Goal: Task Accomplishment & Management: Use online tool/utility

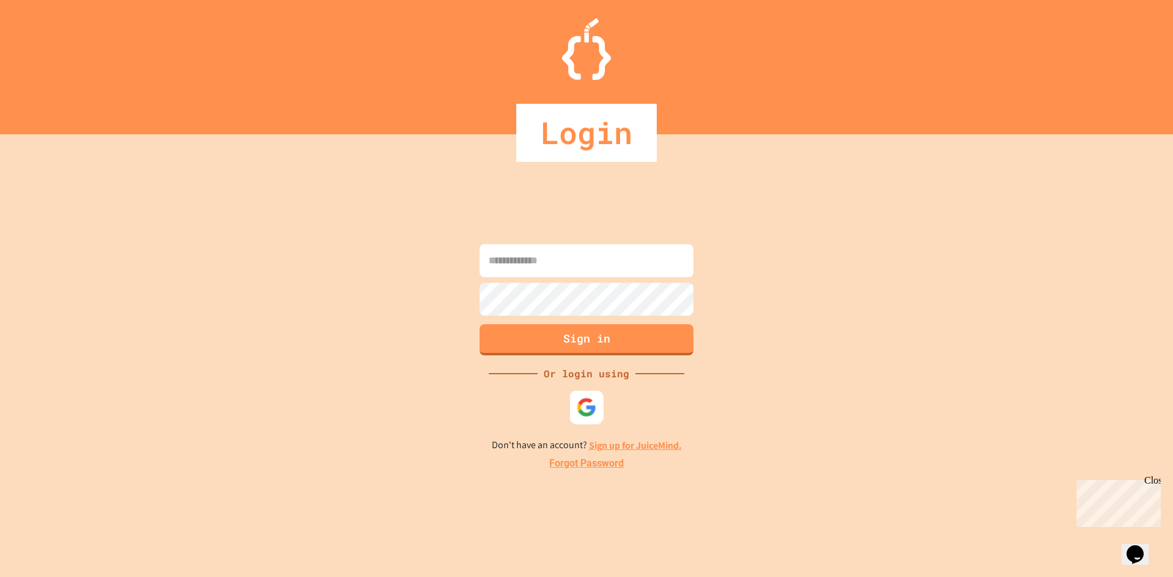
click at [572, 406] on div at bounding box center [587, 407] width 34 height 34
click at [532, 251] on input at bounding box center [587, 260] width 214 height 33
type input "**********"
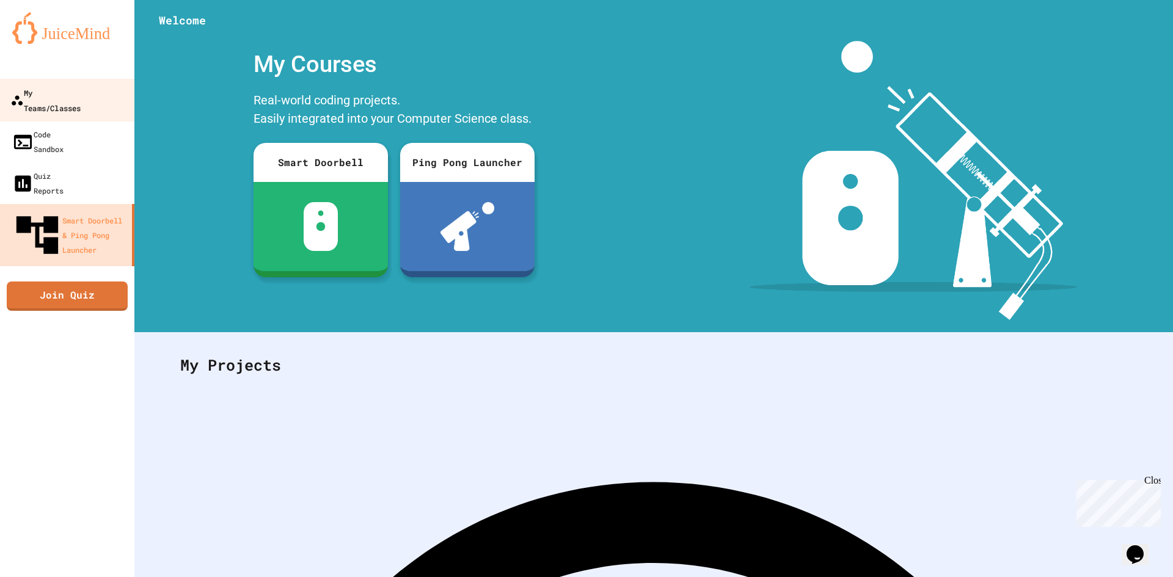
click at [81, 94] on div "My Teams/Classes" at bounding box center [45, 100] width 70 height 30
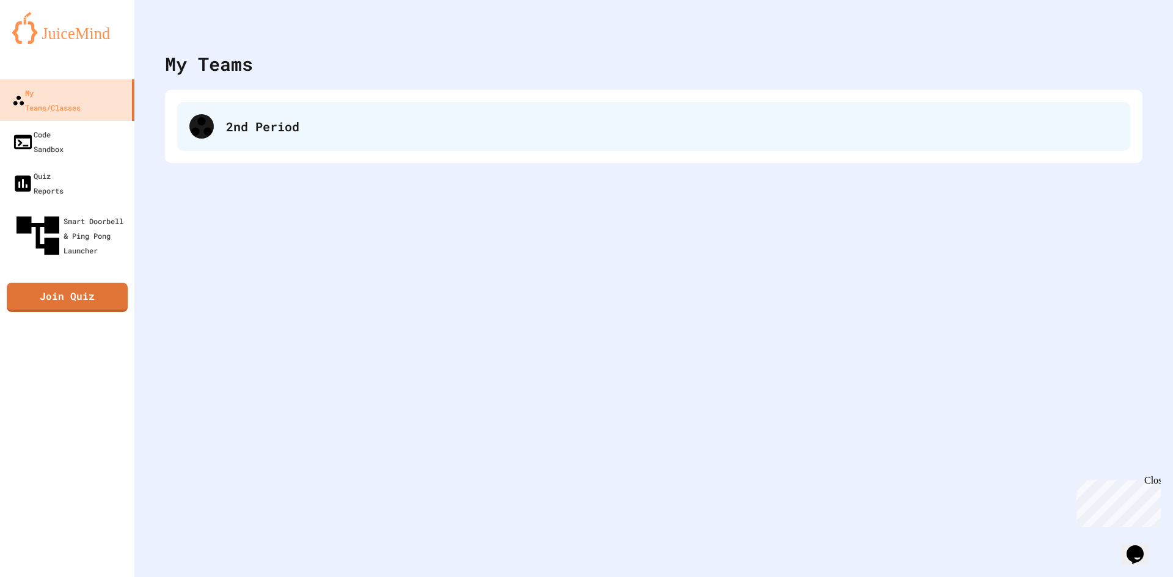
click at [418, 137] on div "2nd Period" at bounding box center [653, 126] width 953 height 49
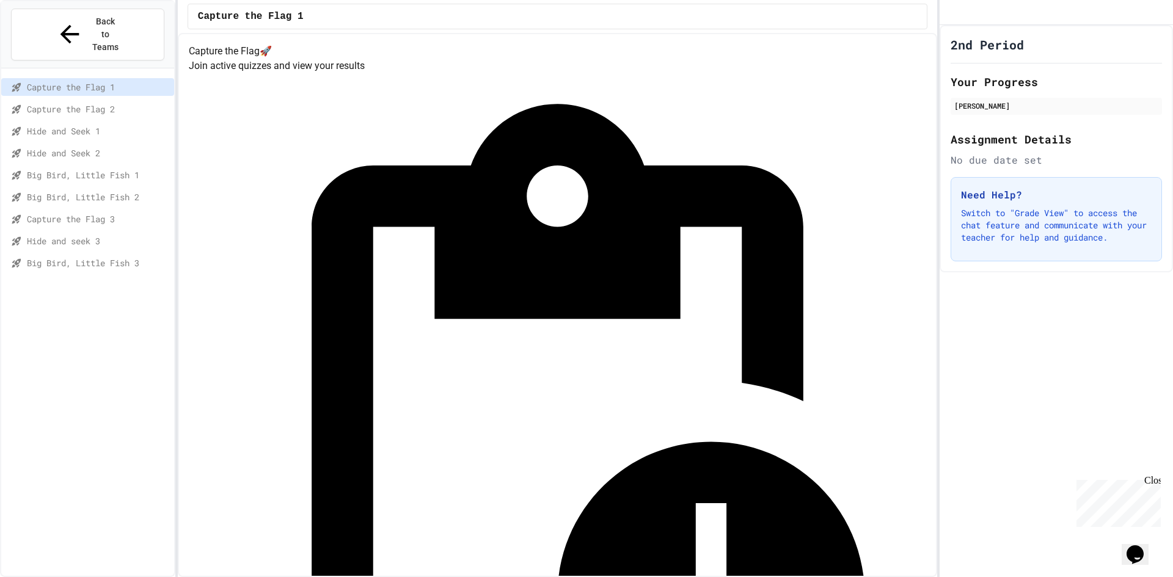
click at [108, 169] on span "Big Bird, Little Fish 1" at bounding box center [98, 175] width 142 height 13
click at [104, 147] on span "Hide and Seek 2" at bounding box center [98, 153] width 142 height 13
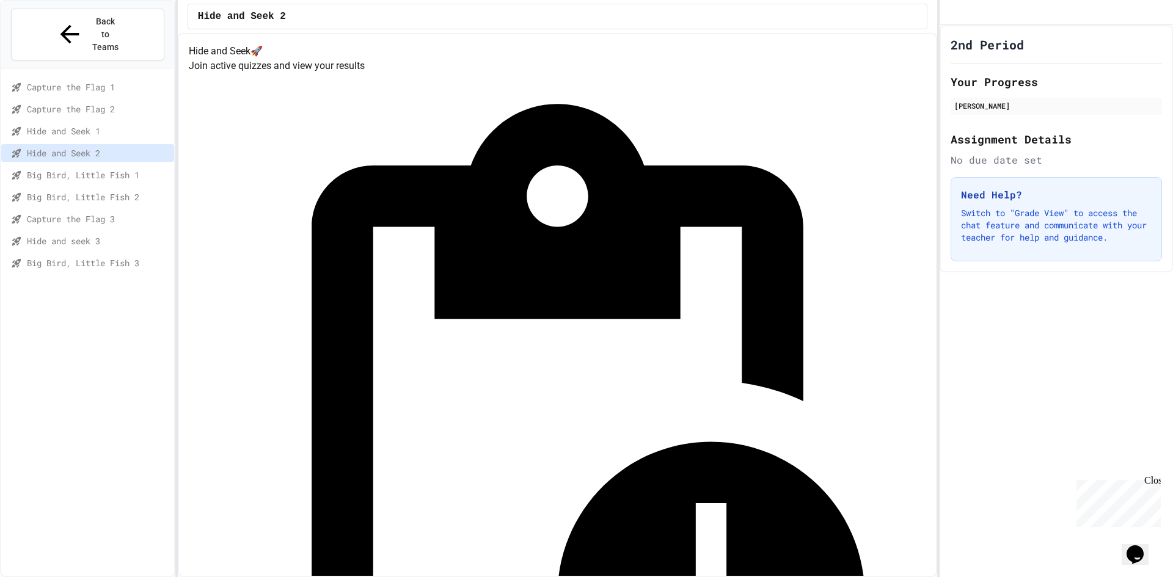
click at [108, 100] on div "Capture the Flag 2" at bounding box center [87, 111] width 173 height 22
click at [117, 103] on span "Capture the Flag 2" at bounding box center [98, 109] width 142 height 13
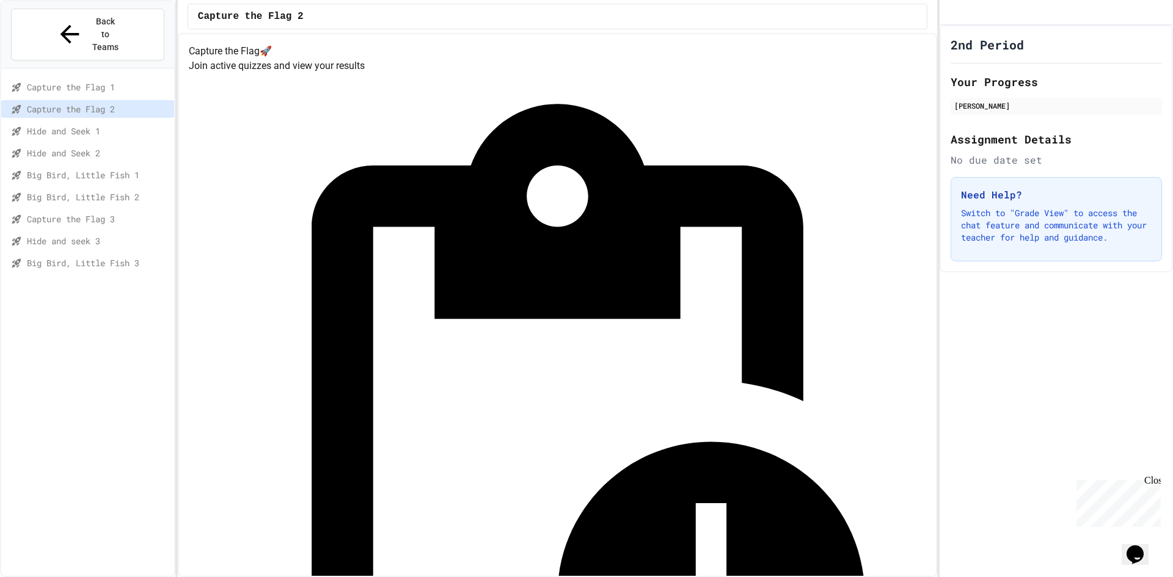
click at [120, 81] on span "Capture the Flag 1" at bounding box center [98, 87] width 142 height 13
click at [111, 257] on span "Big Bird, Little Fish 3" at bounding box center [98, 263] width 142 height 13
click at [111, 232] on div "Hide and seek 3" at bounding box center [87, 241] width 173 height 18
click at [120, 213] on span "Capture the Flag 3" at bounding box center [98, 219] width 142 height 13
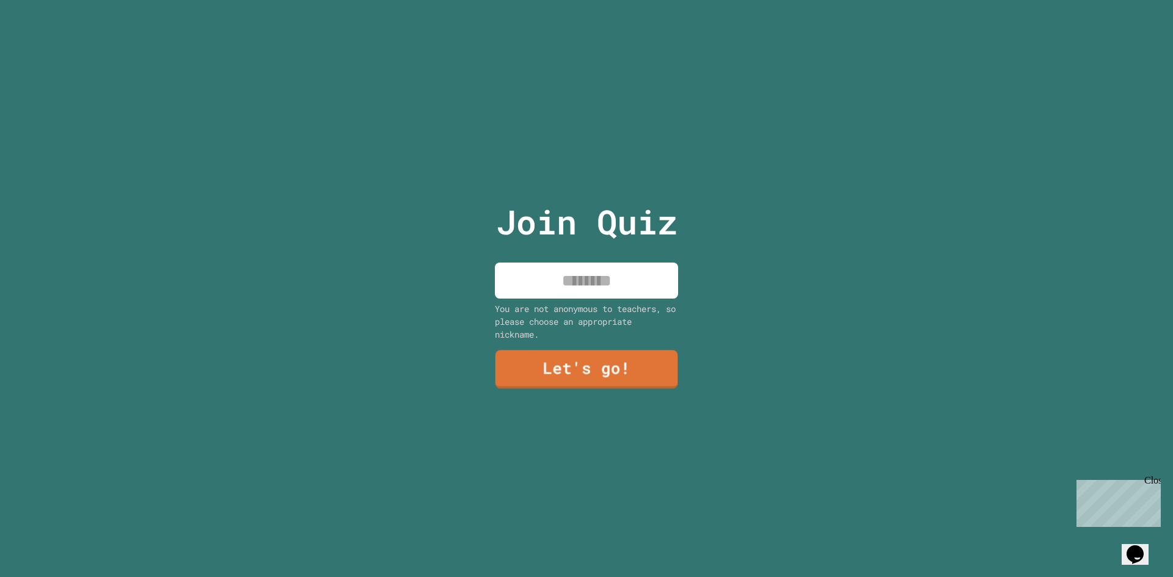
click at [564, 278] on input at bounding box center [586, 281] width 183 height 36
type input "*****"
drag, startPoint x: 604, startPoint y: 393, endPoint x: 606, endPoint y: 364, distance: 29.4
click at [604, 385] on div "Join Quiz ***** You are not anonymous to teachers, so please choose an appropri…" at bounding box center [587, 288] width 206 height 577
click at [608, 361] on link "Let's go!" at bounding box center [586, 368] width 167 height 40
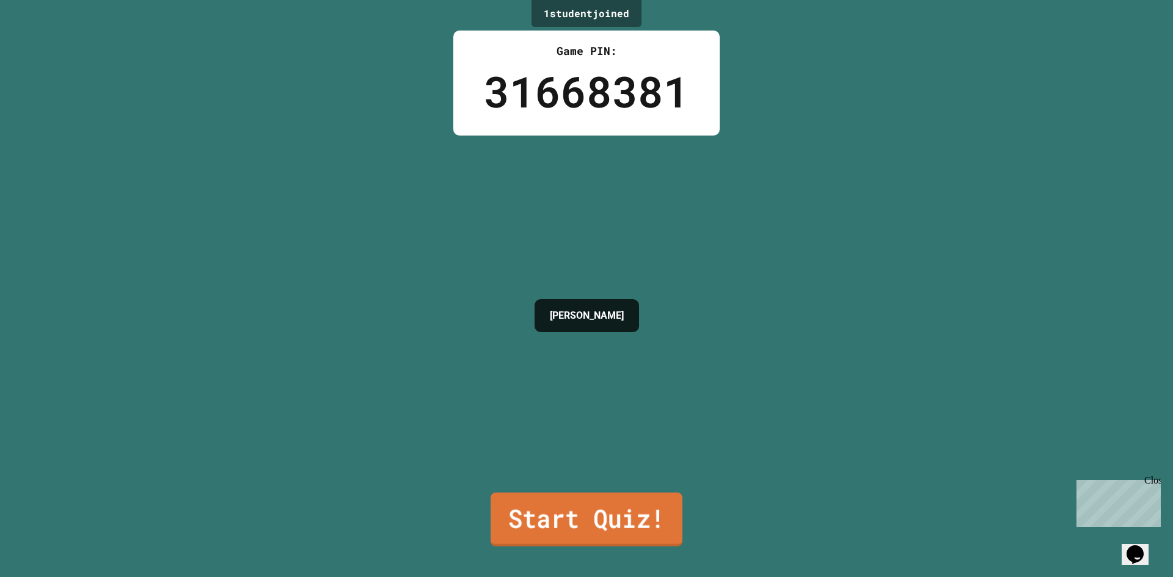
click at [600, 524] on link "Start Quiz!" at bounding box center [587, 520] width 192 height 54
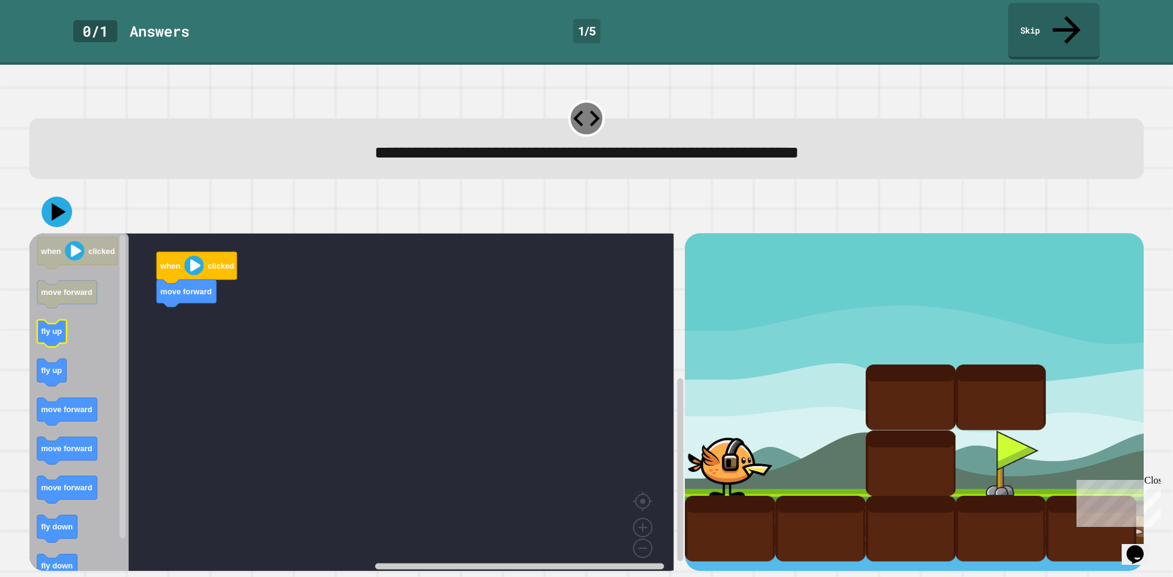
click at [95, 309] on icon "Blockly Workspace" at bounding box center [79, 406] width 100 height 346
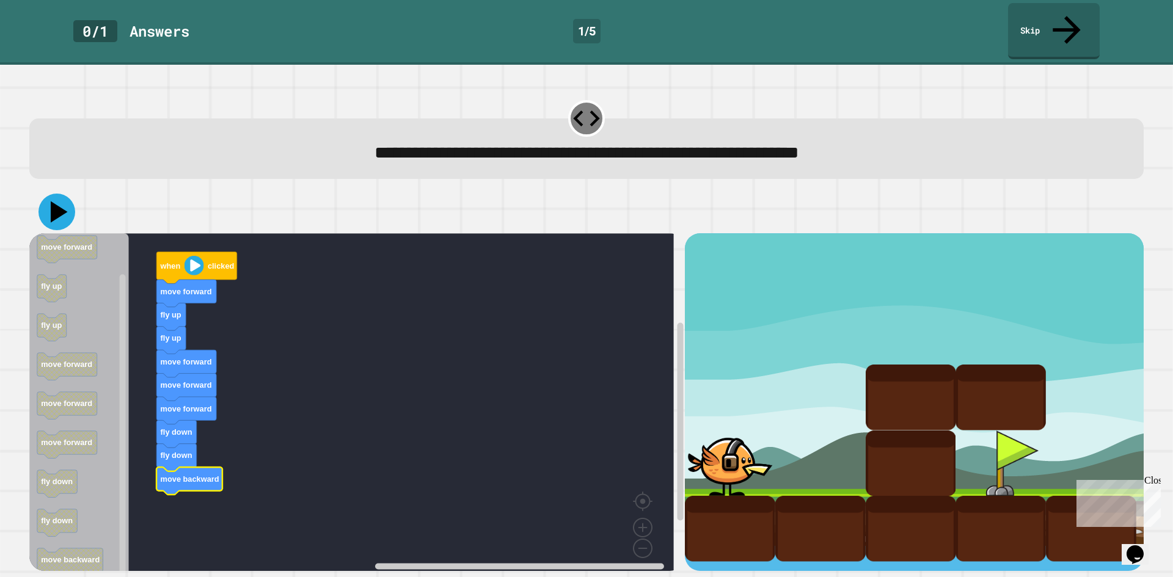
click at [54, 195] on icon at bounding box center [56, 212] width 37 height 37
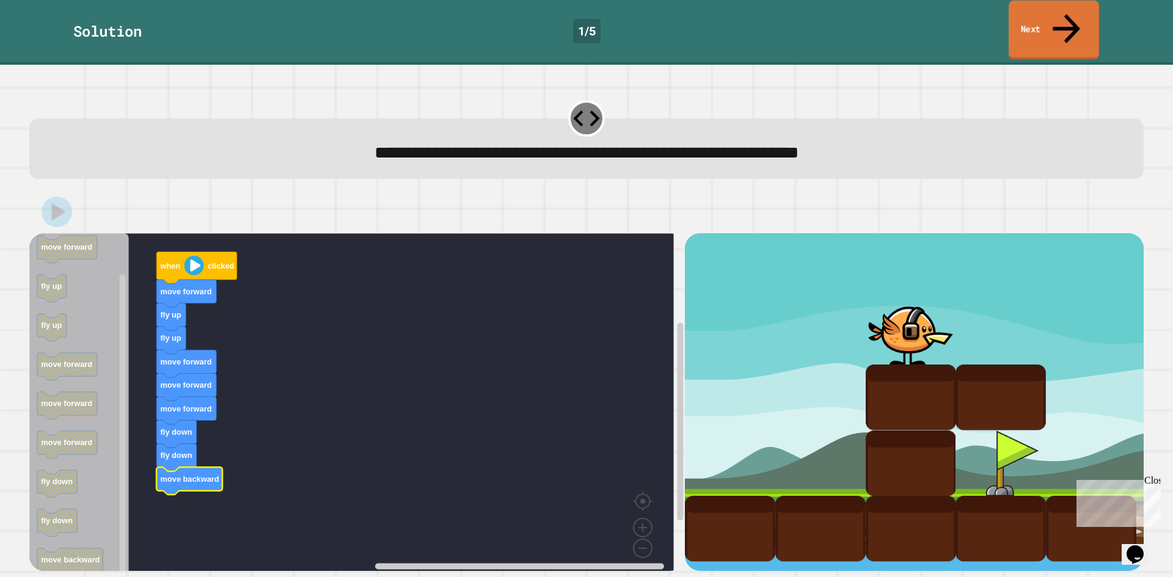
click at [1078, 6] on link "Next" at bounding box center [1054, 30] width 90 height 59
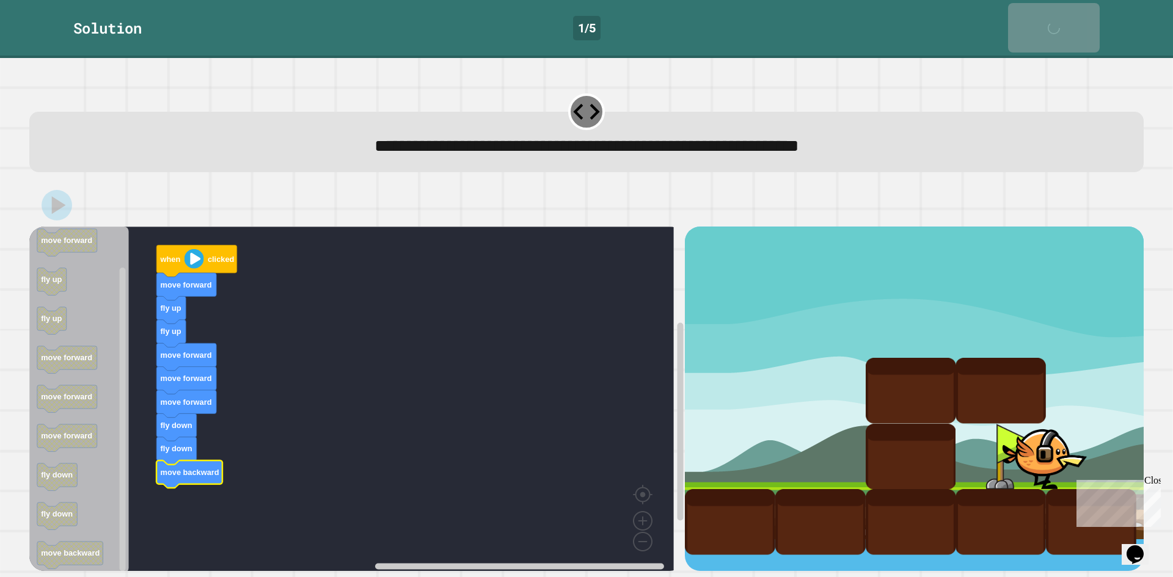
click at [1151, 481] on div "Close" at bounding box center [1151, 482] width 15 height 15
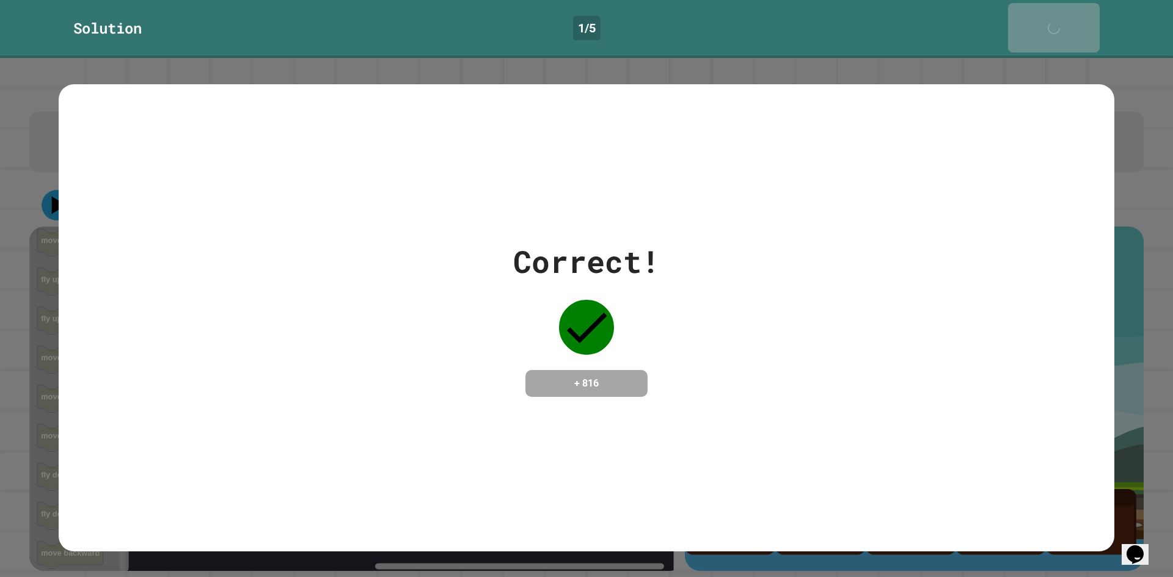
click at [877, 177] on div "Correct! + 816" at bounding box center [587, 317] width 1056 height 467
click at [589, 345] on div "Correct! + 816" at bounding box center [586, 318] width 147 height 158
click at [1056, 17] on div "Next" at bounding box center [1053, 27] width 31 height 37
click at [754, 84] on div "Correct! + 816" at bounding box center [587, 317] width 1056 height 467
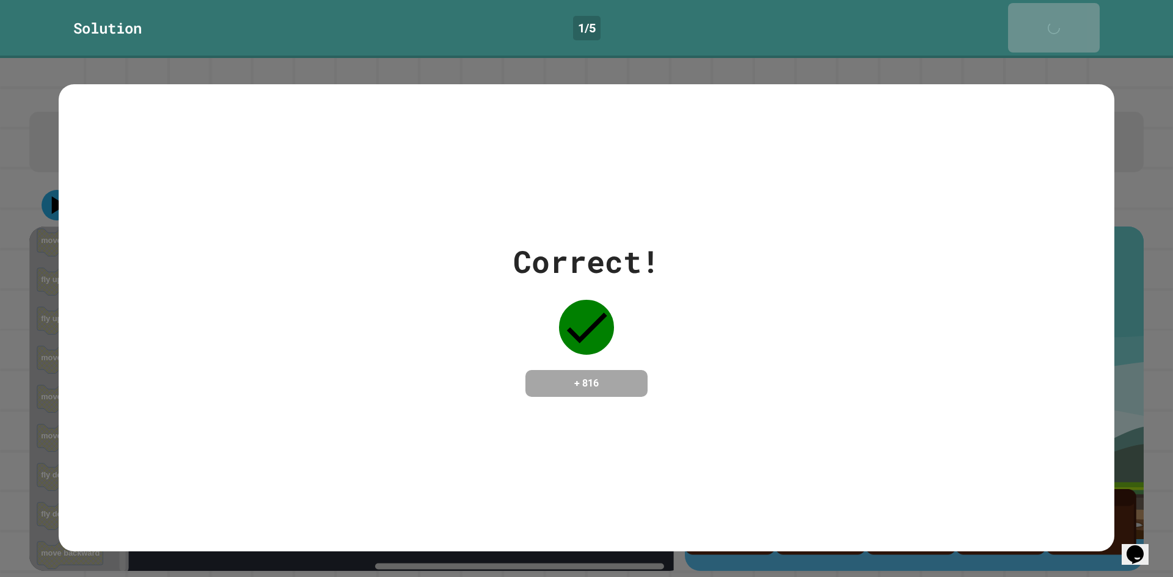
click at [739, 300] on div "Correct! + 816" at bounding box center [587, 318] width 1056 height 158
drag, startPoint x: 739, startPoint y: 300, endPoint x: 923, endPoint y: 159, distance: 231.9
click at [742, 296] on div "Correct! + 816" at bounding box center [587, 318] width 1056 height 158
click at [1059, 24] on link "Next" at bounding box center [1054, 27] width 92 height 49
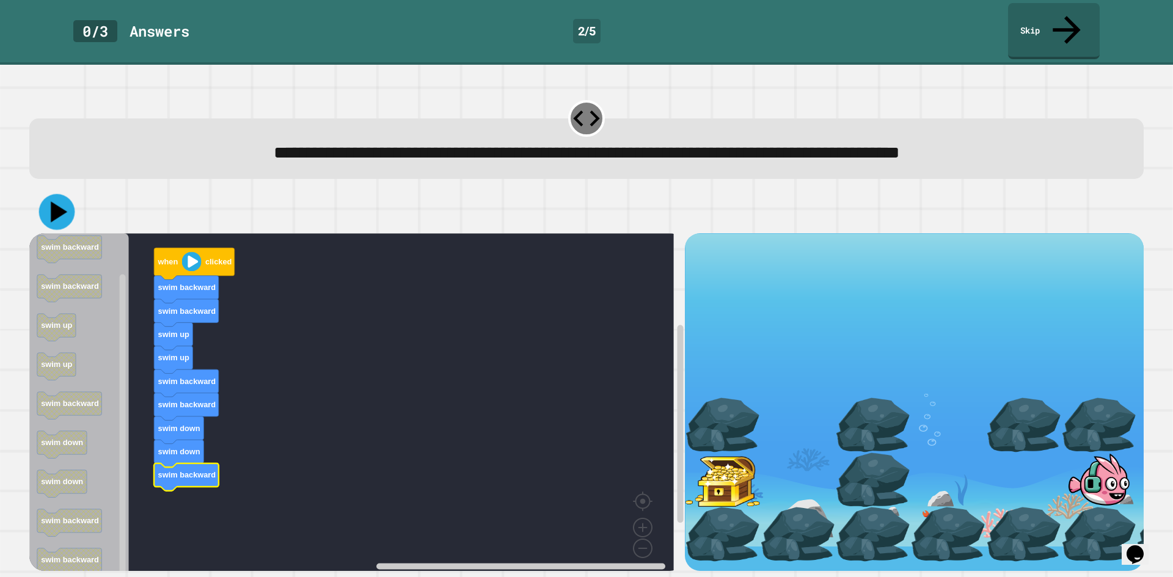
click at [46, 194] on icon at bounding box center [57, 212] width 36 height 36
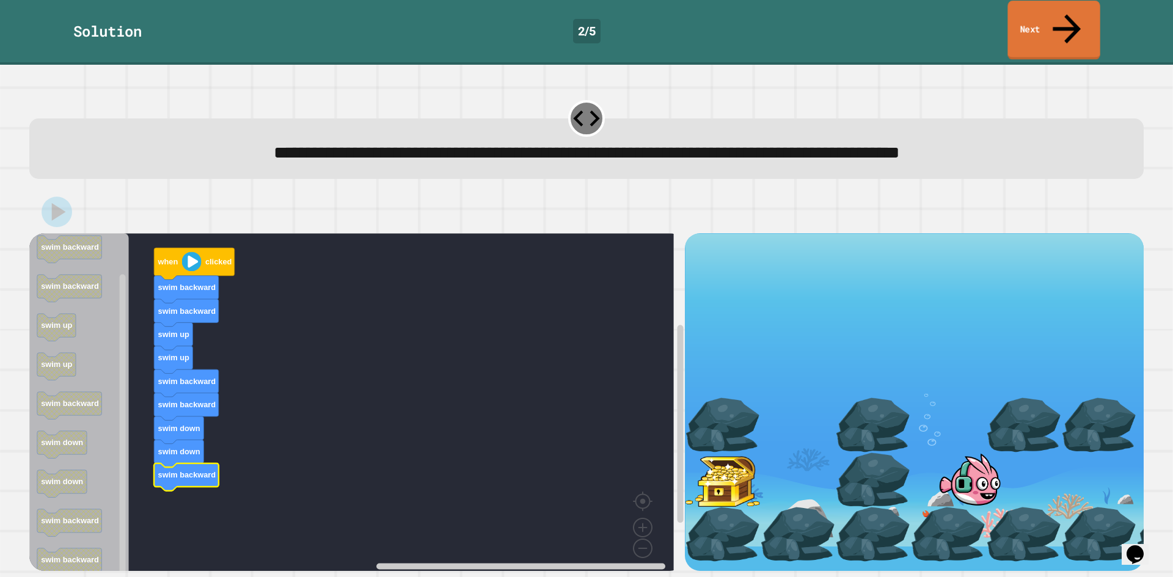
click at [1063, 26] on link "Next" at bounding box center [1053, 30] width 92 height 59
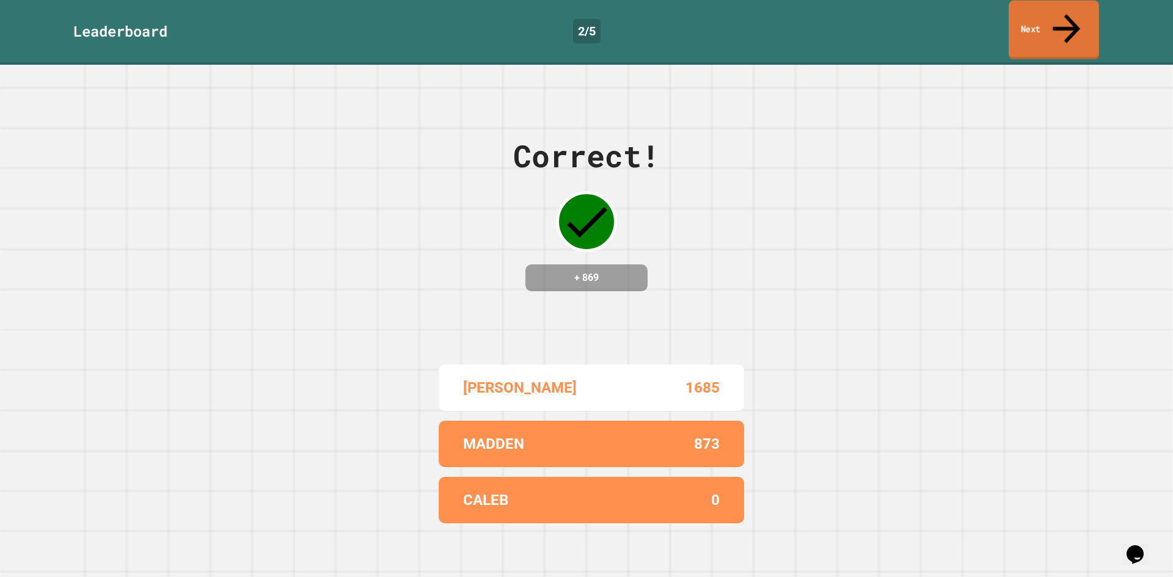
click at [1043, 16] on link "Next" at bounding box center [1054, 30] width 90 height 59
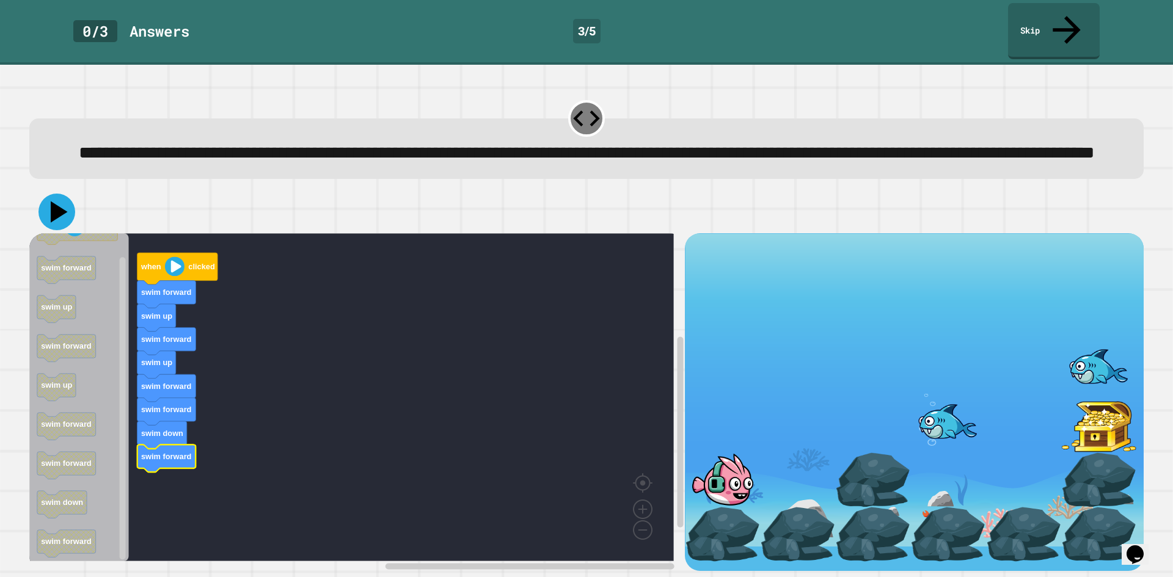
click at [59, 214] on icon at bounding box center [59, 212] width 17 height 21
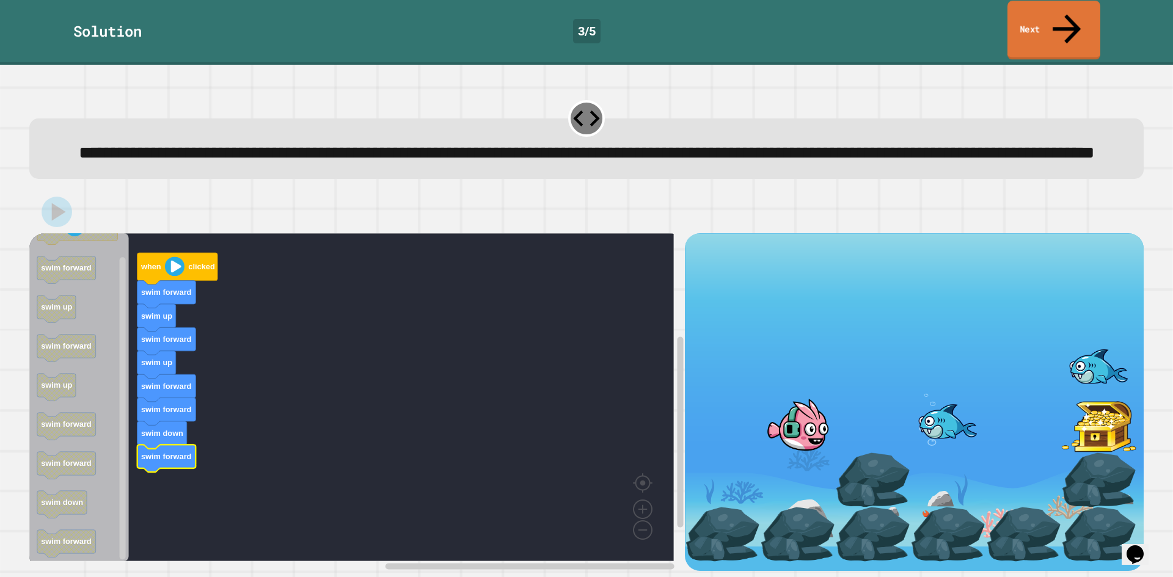
click at [1079, 27] on link "Next" at bounding box center [1053, 30] width 93 height 59
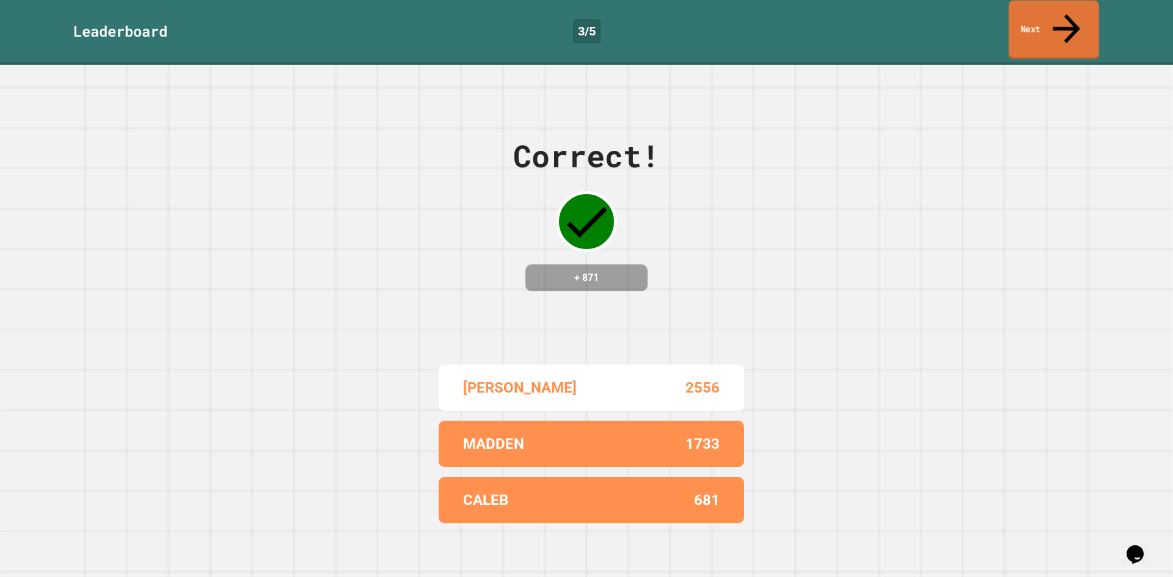
click at [1046, 20] on link "Next" at bounding box center [1054, 30] width 90 height 59
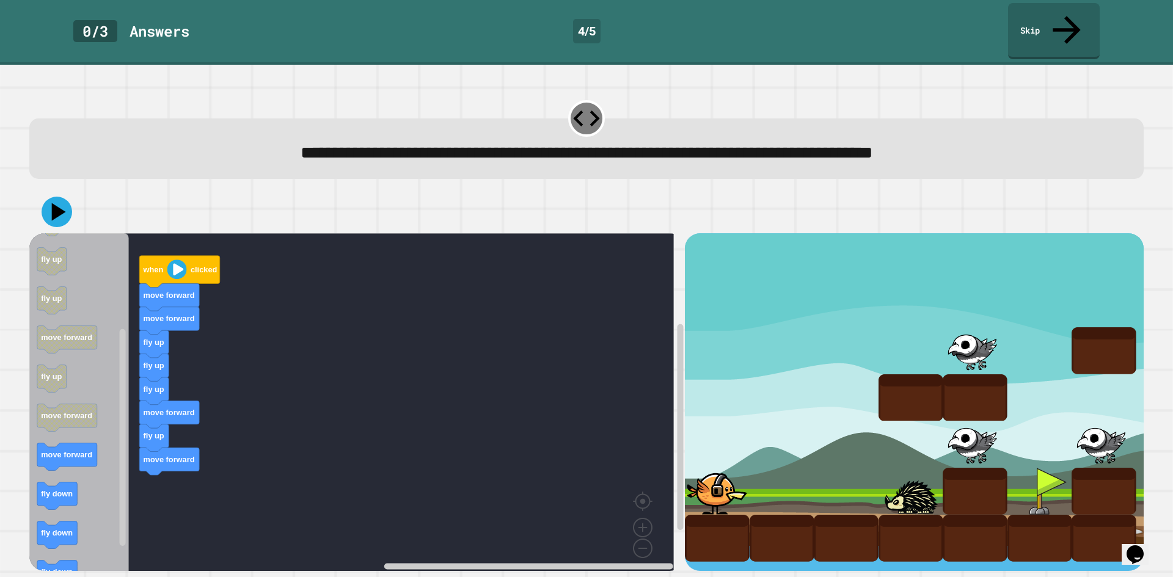
click at [152, 428] on div "when clicked move forward move forward fly up fly up fly up move forward fly up…" at bounding box center [356, 402] width 655 height 338
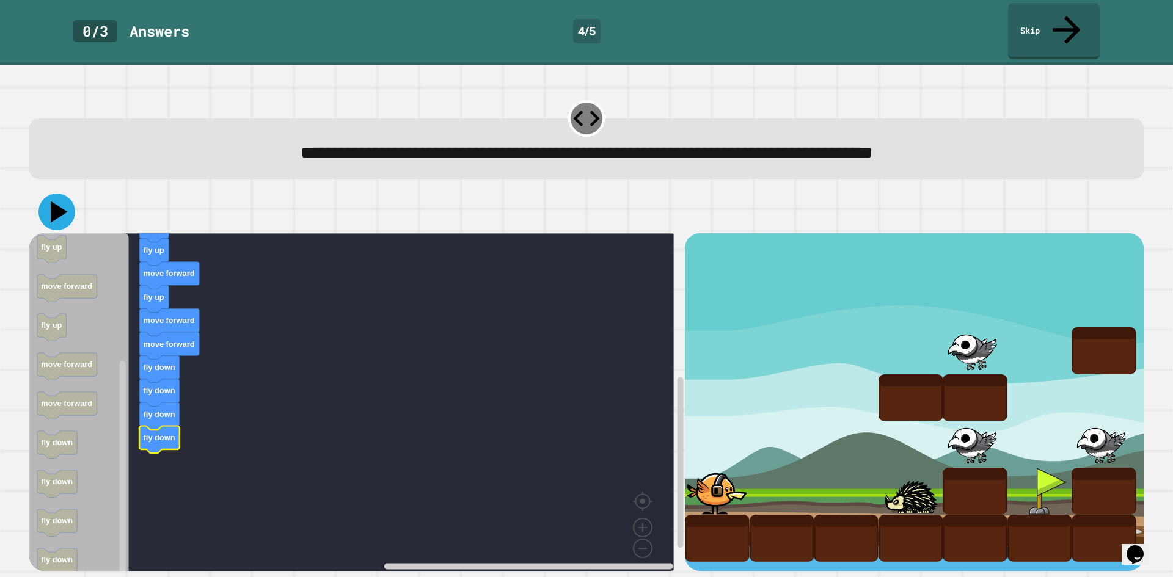
drag, startPoint x: 63, startPoint y: 186, endPoint x: 47, endPoint y: 165, distance: 26.1
click at [48, 156] on div "**********" at bounding box center [586, 332] width 1126 height 489
click at [51, 196] on icon at bounding box center [57, 212] width 32 height 32
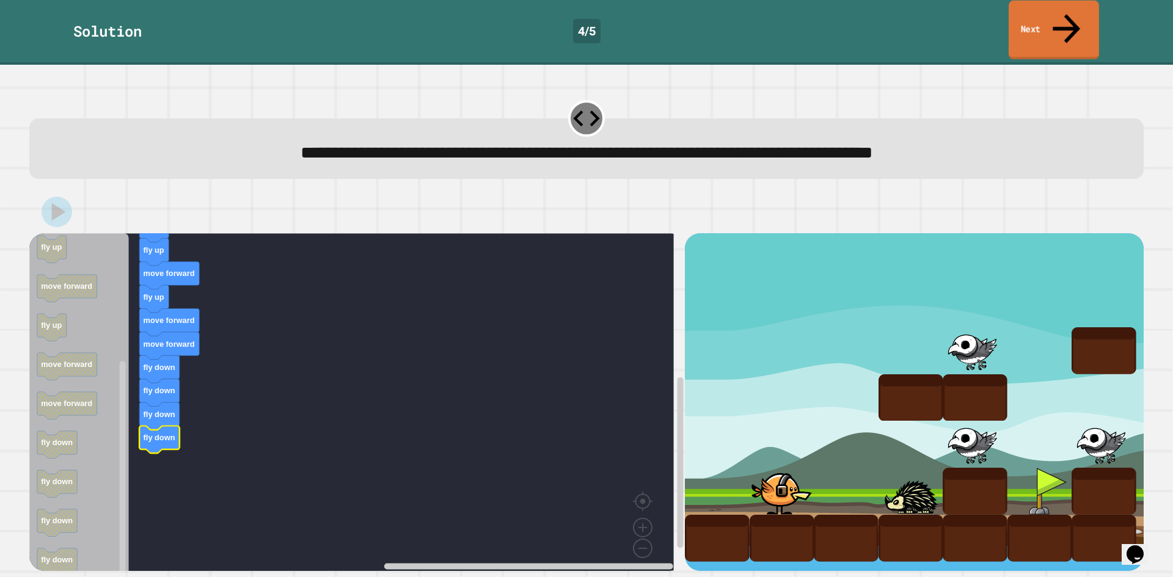
click at [1055, 23] on link "Next" at bounding box center [1054, 30] width 90 height 59
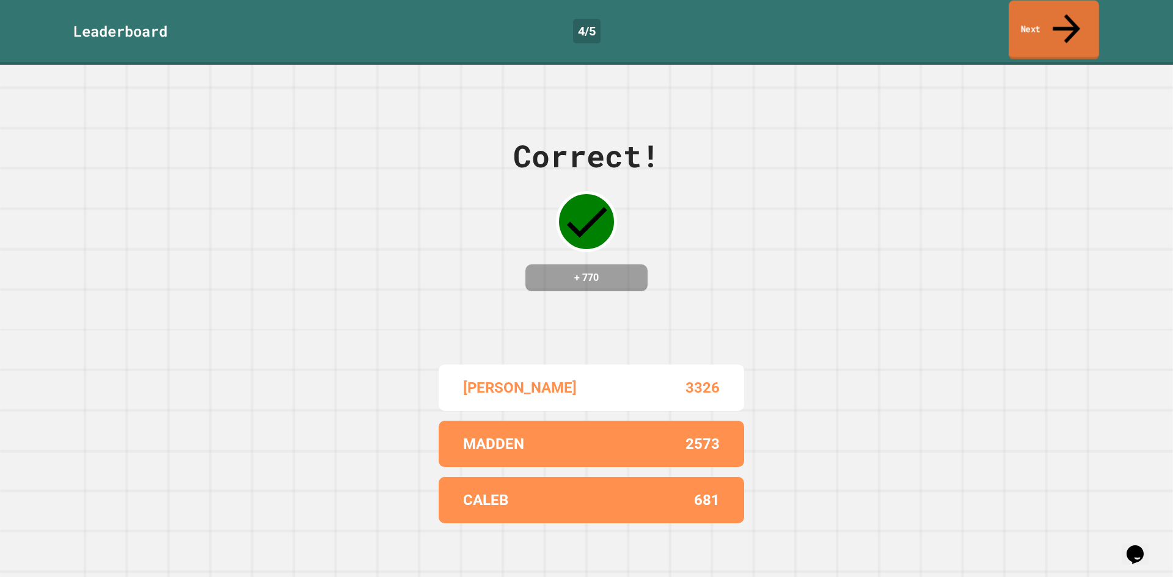
click at [1077, 20] on link "Next" at bounding box center [1054, 30] width 90 height 59
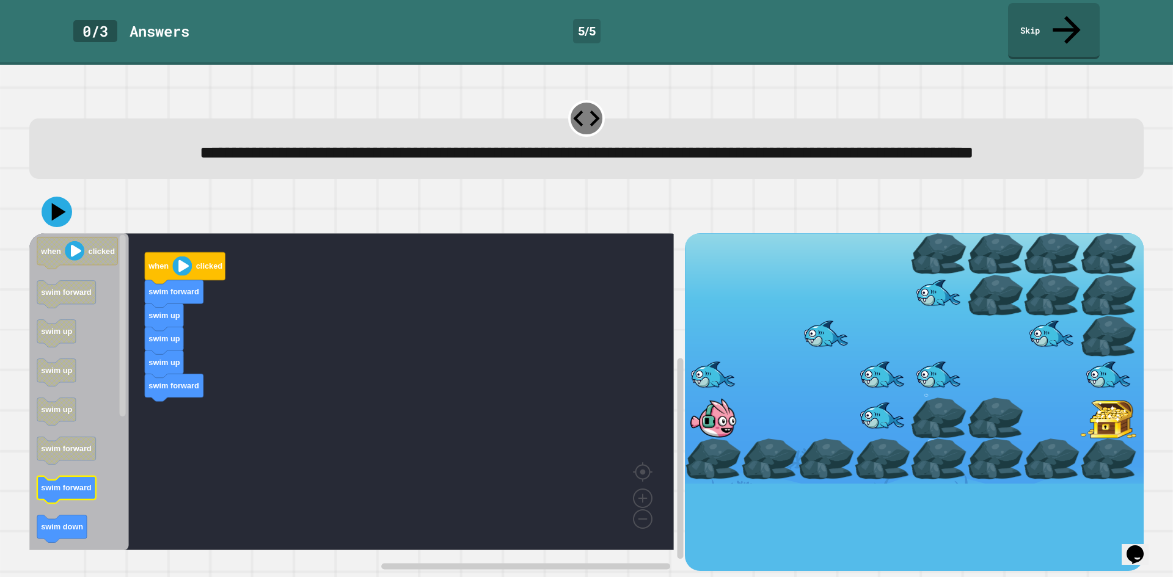
click at [81, 487] on icon "when clicked swim forward swim up swim up swim up swim forward swim forward swi…" at bounding box center [79, 391] width 100 height 317
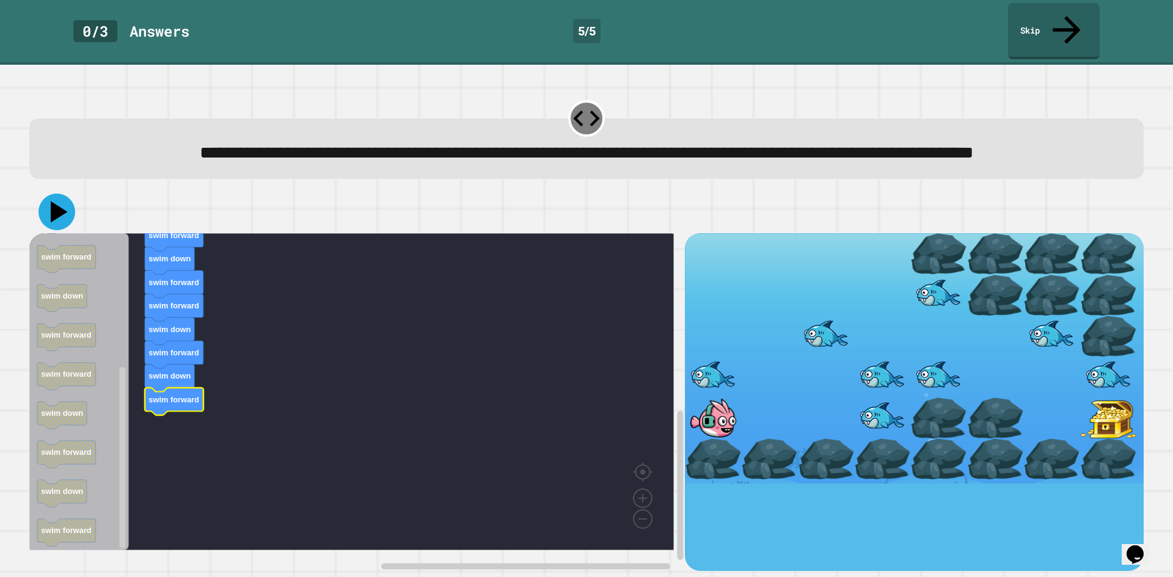
click at [59, 219] on icon at bounding box center [59, 212] width 17 height 21
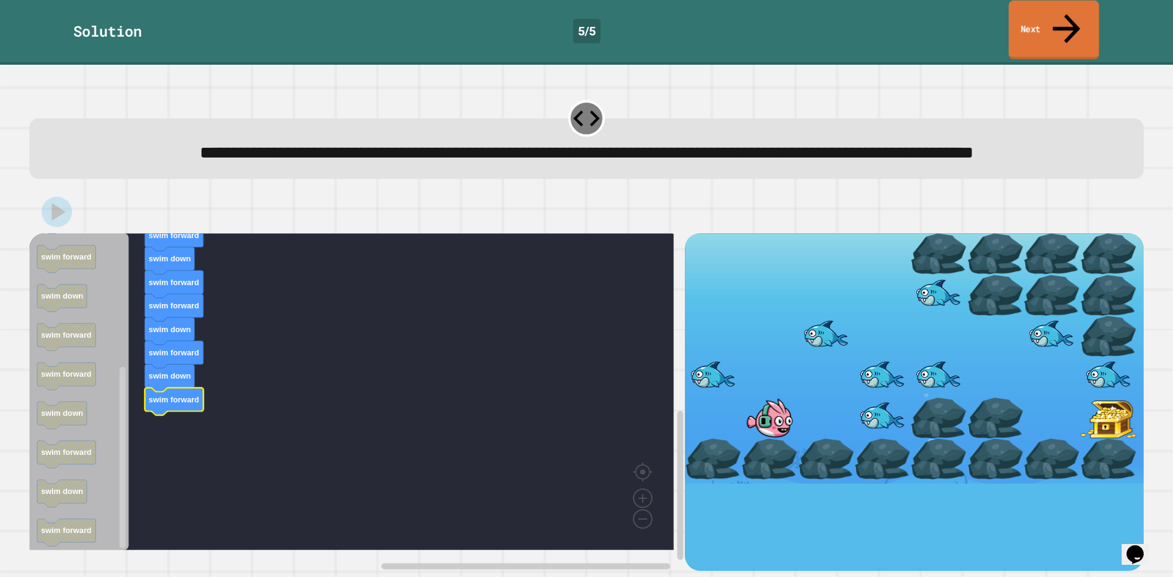
click at [1065, 20] on icon at bounding box center [1066, 28] width 41 height 43
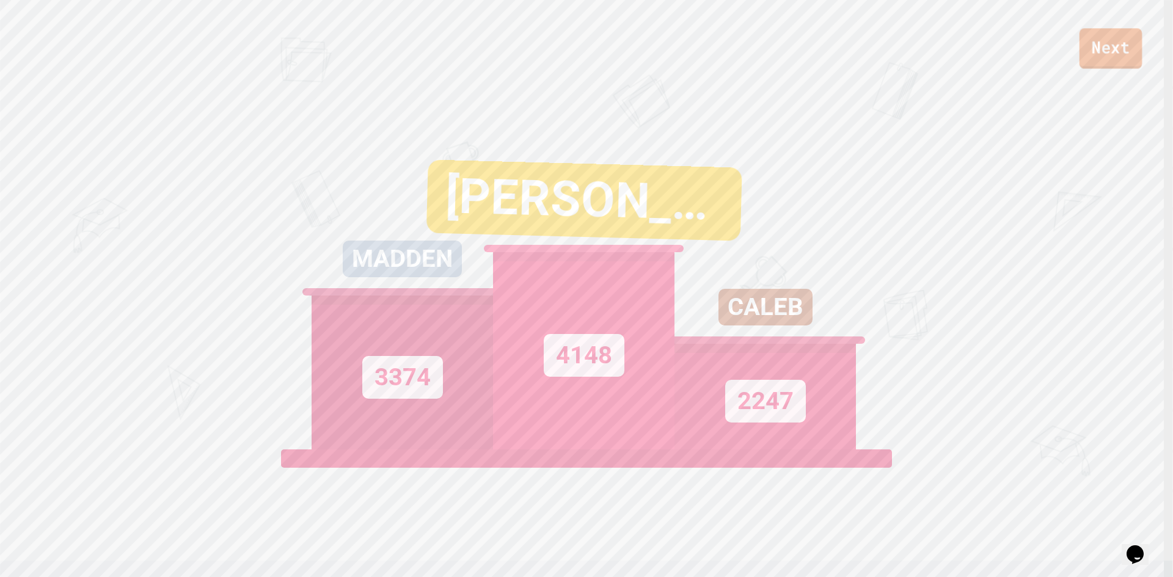
click at [1097, 62] on link "Next" at bounding box center [1110, 48] width 63 height 40
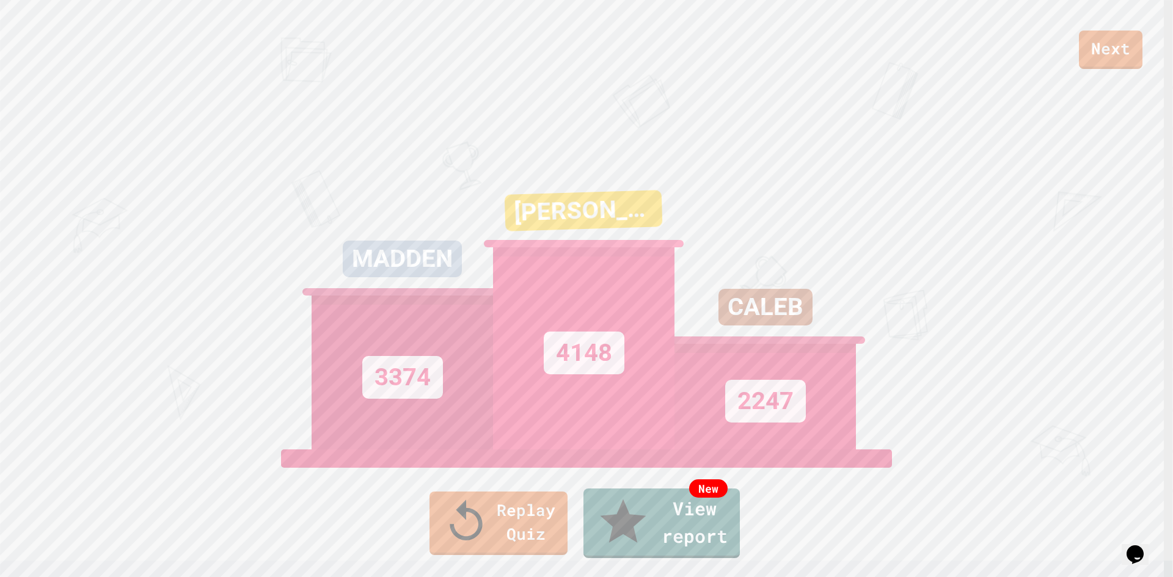
drag, startPoint x: 590, startPoint y: 363, endPoint x: 586, endPoint y: 350, distance: 13.9
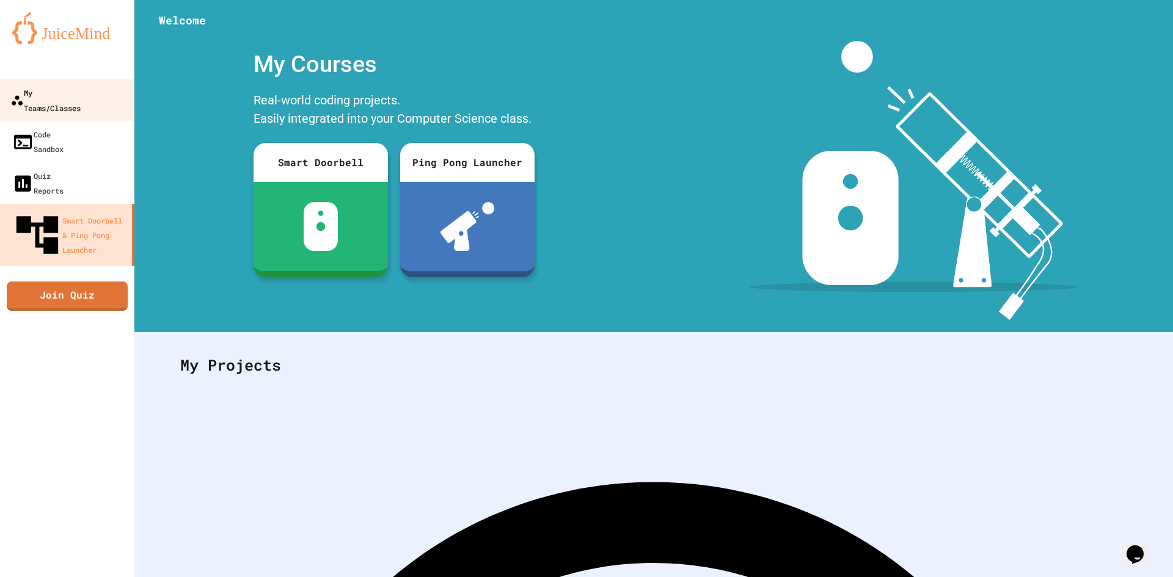
click at [92, 103] on link "My Teams/Classes" at bounding box center [67, 100] width 139 height 43
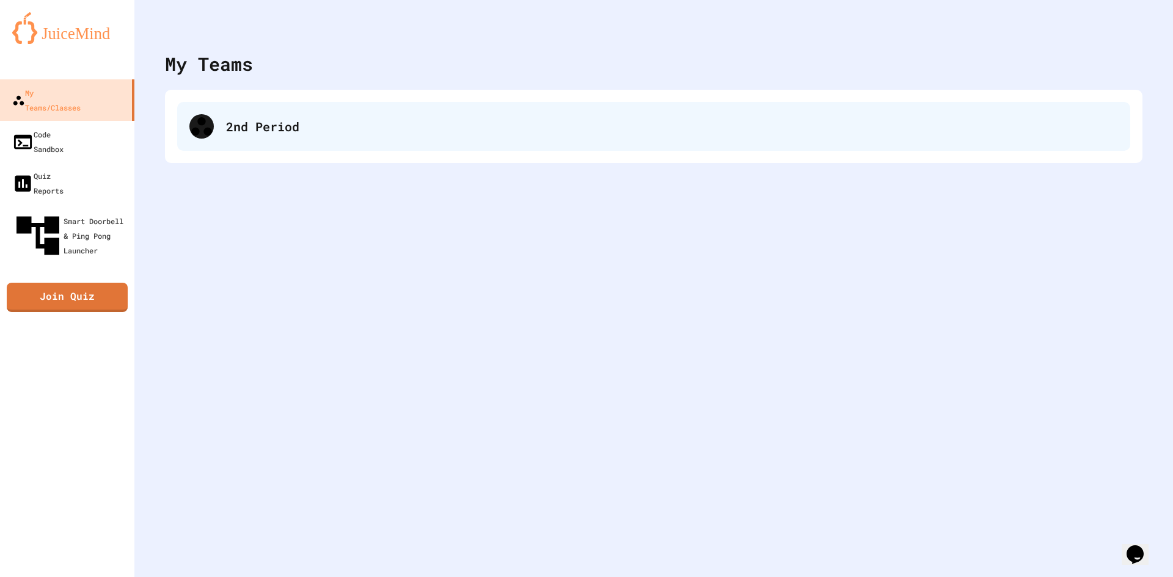
click at [338, 124] on div "2nd Period" at bounding box center [672, 126] width 892 height 18
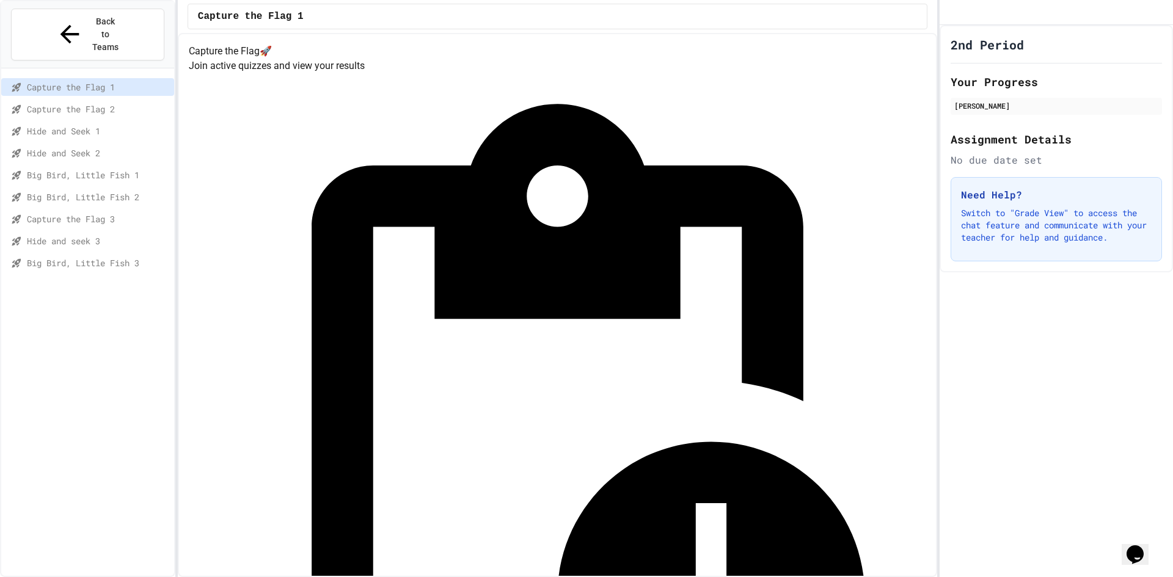
click at [127, 235] on span "Hide and seek 3" at bounding box center [98, 241] width 142 height 13
click at [118, 213] on span "Capture the Flag 3" at bounding box center [98, 219] width 142 height 13
click at [128, 232] on div "Hide and seek 3" at bounding box center [87, 241] width 173 height 18
click at [125, 254] on div "Big Bird, Little Fish 3" at bounding box center [87, 263] width 173 height 18
click at [126, 235] on span "Hide and seek 3" at bounding box center [98, 241] width 142 height 13
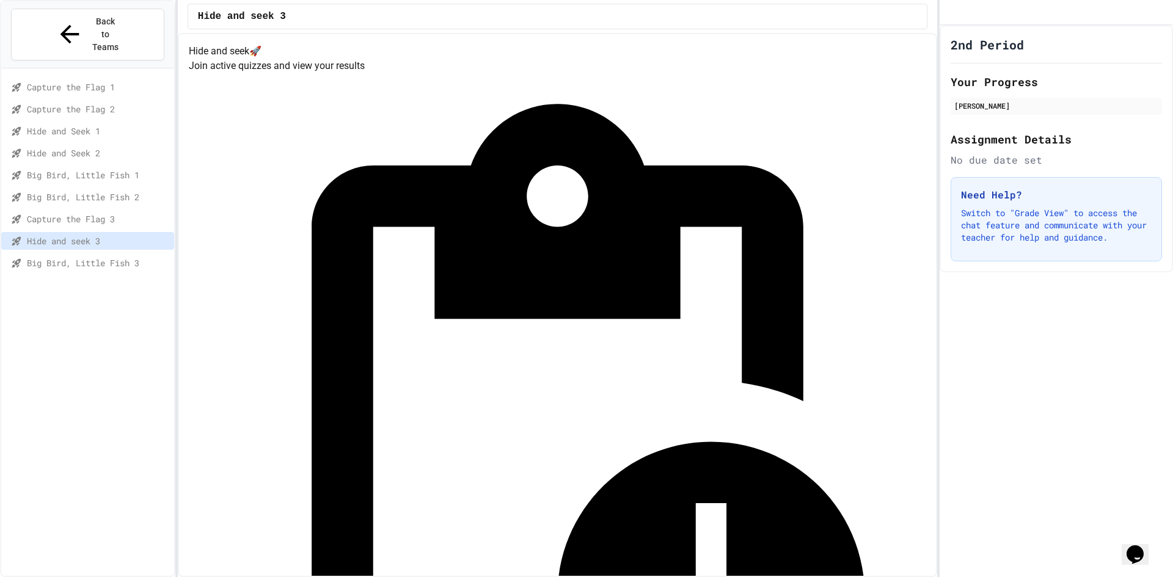
click at [153, 210] on div "Capture the Flag 3" at bounding box center [87, 221] width 173 height 22
click at [156, 213] on span "Capture the Flag 3" at bounding box center [98, 219] width 142 height 13
click at [139, 257] on span "Big Bird, Little Fish 3" at bounding box center [98, 263] width 142 height 13
click at [139, 235] on span "Hide and seek 3" at bounding box center [98, 241] width 142 height 13
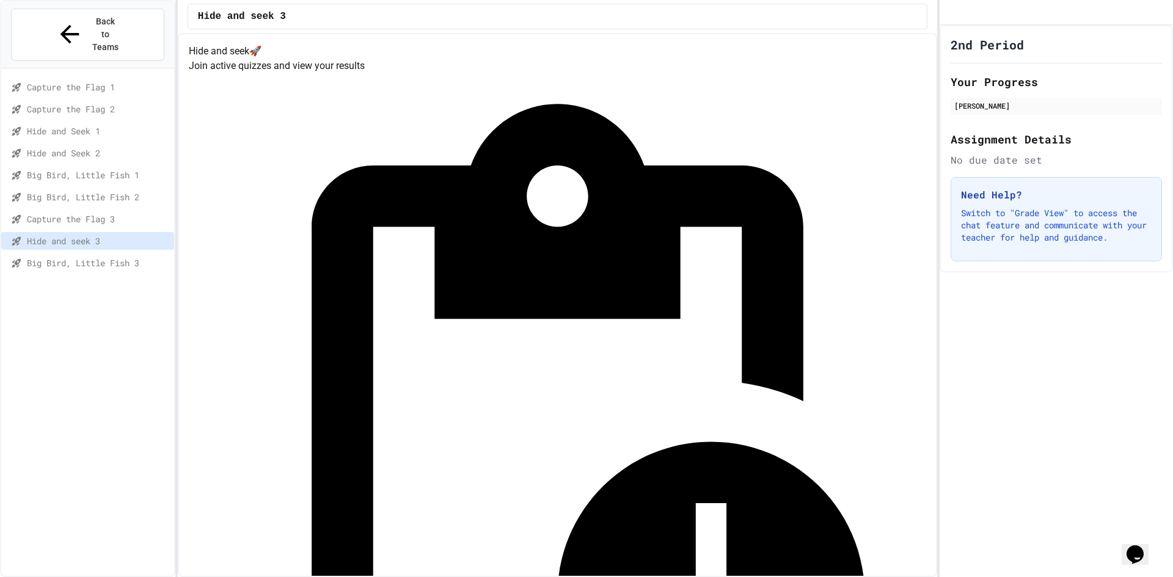
click at [152, 257] on span "Big Bird, Little Fish 3" at bounding box center [98, 263] width 142 height 13
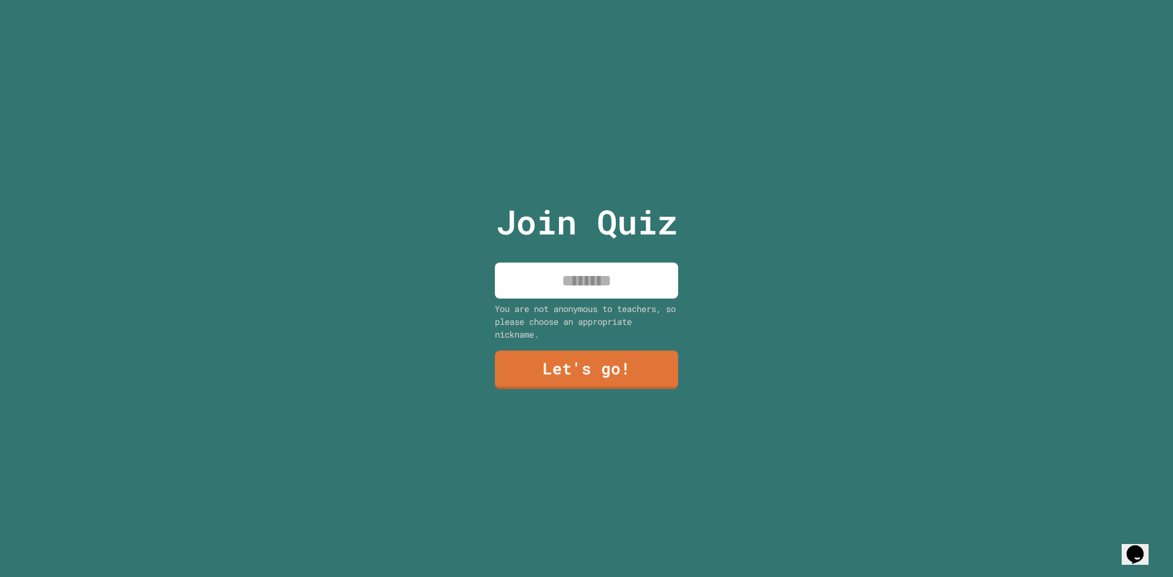
click at [596, 291] on input at bounding box center [586, 281] width 183 height 36
type input "*****"
click at [618, 355] on link "Let's go!" at bounding box center [586, 369] width 187 height 40
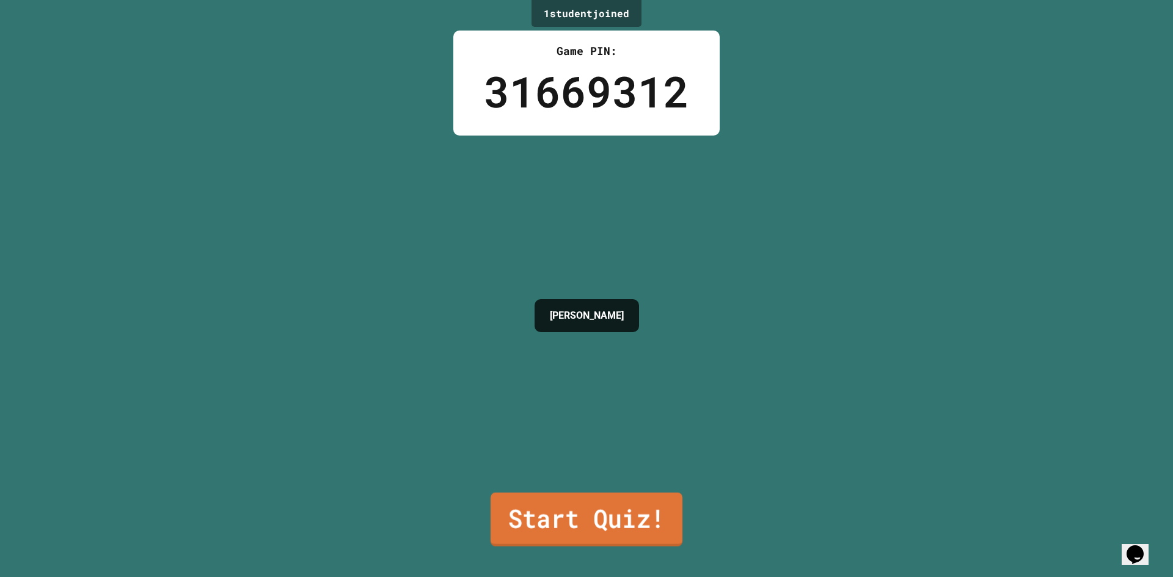
click at [575, 507] on link "Start Quiz!" at bounding box center [587, 520] width 192 height 54
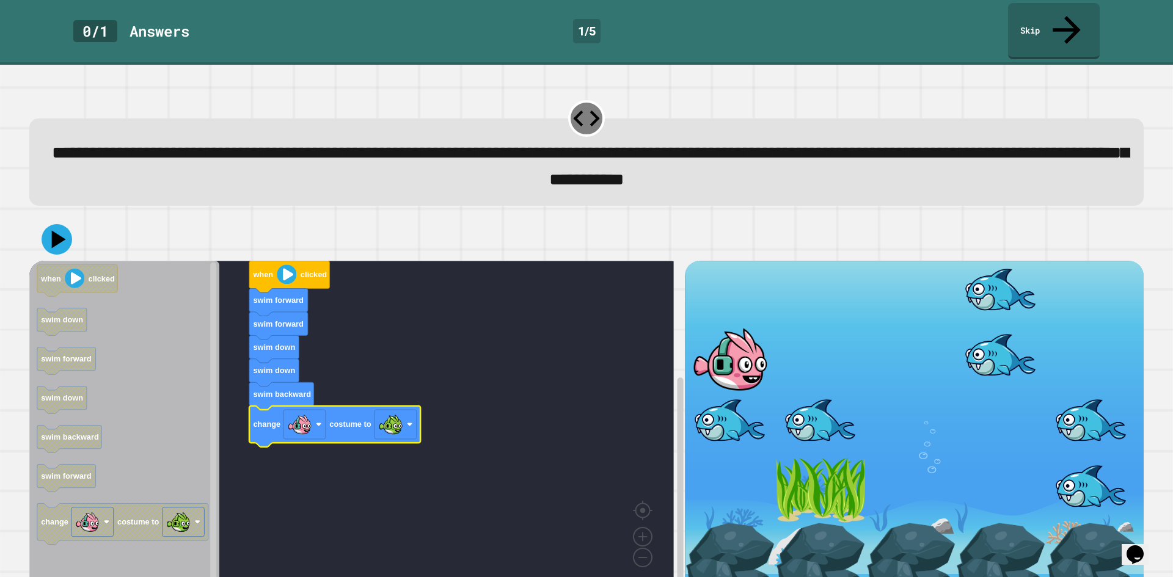
click at [63, 225] on icon at bounding box center [57, 239] width 31 height 31
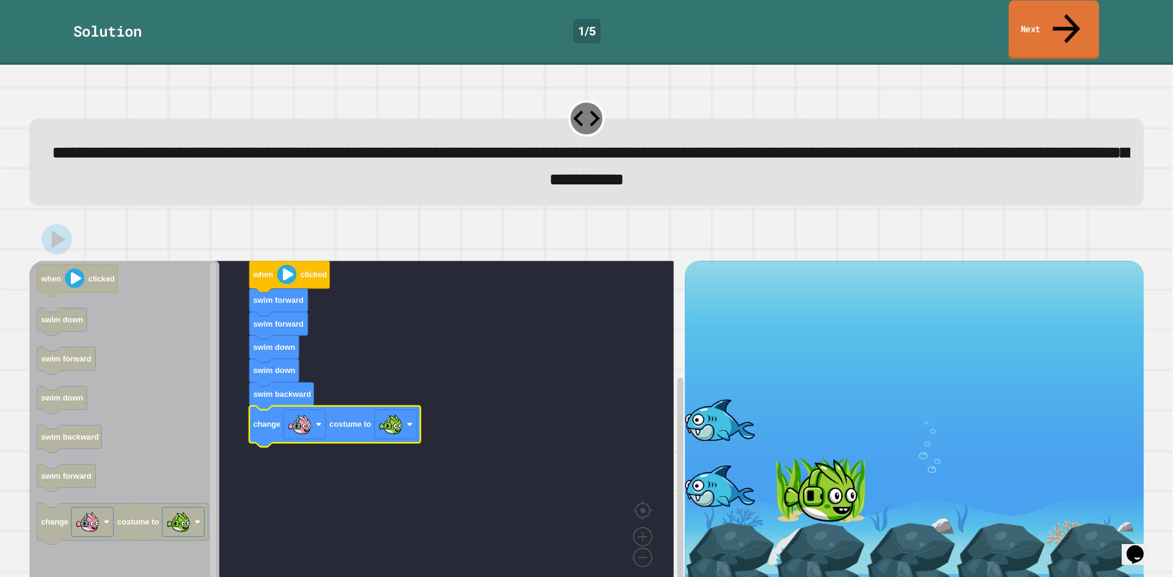
click at [1053, 9] on link "Next" at bounding box center [1054, 30] width 90 height 59
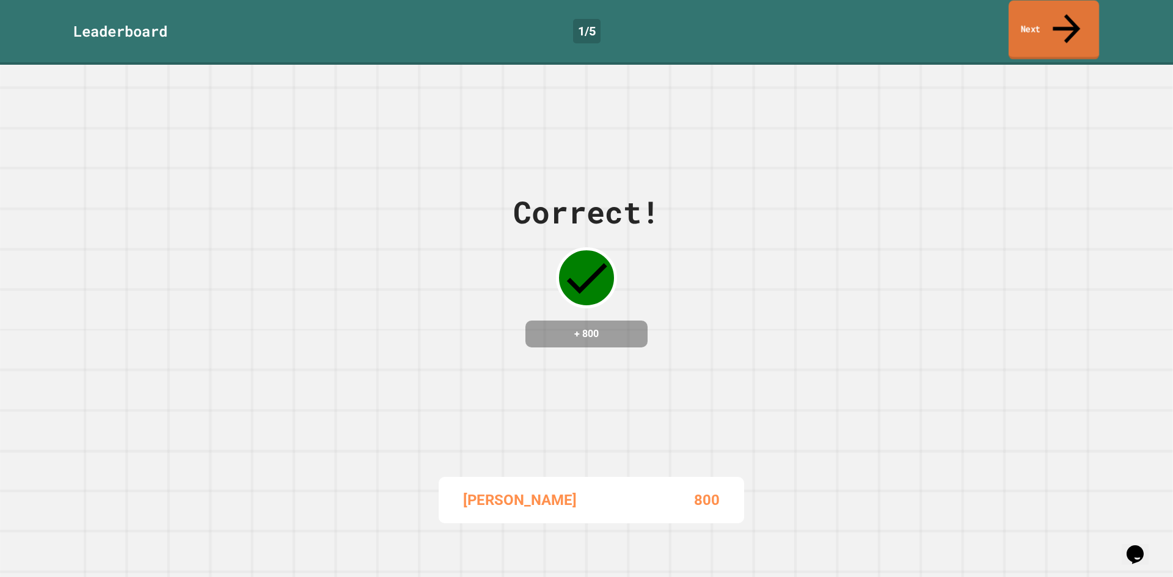
click at [1053, 9] on link "Next" at bounding box center [1054, 30] width 90 height 59
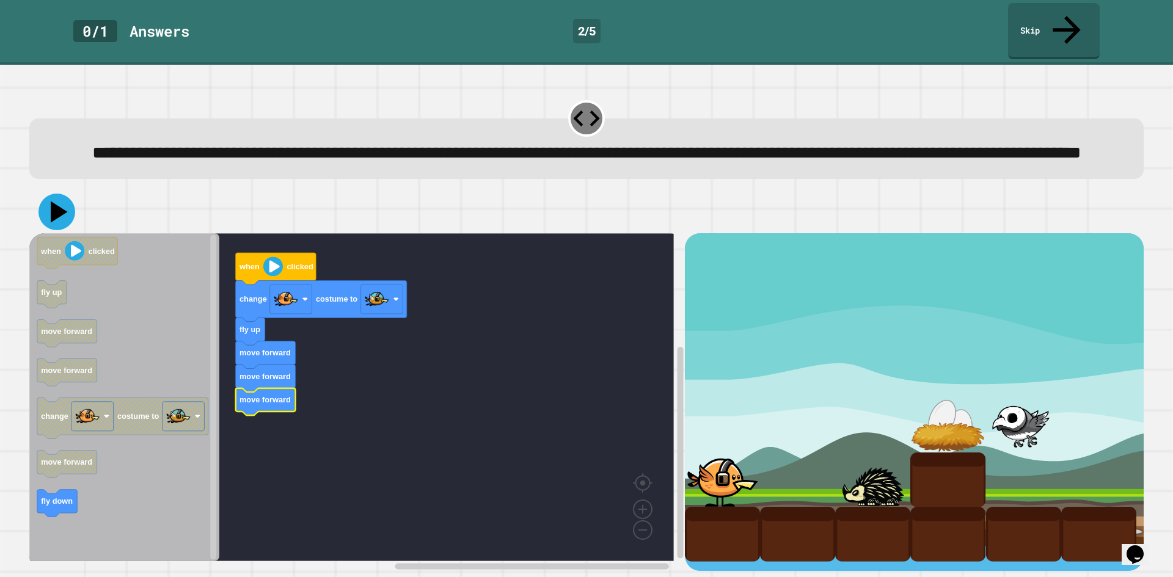
click at [65, 221] on icon at bounding box center [56, 212] width 37 height 37
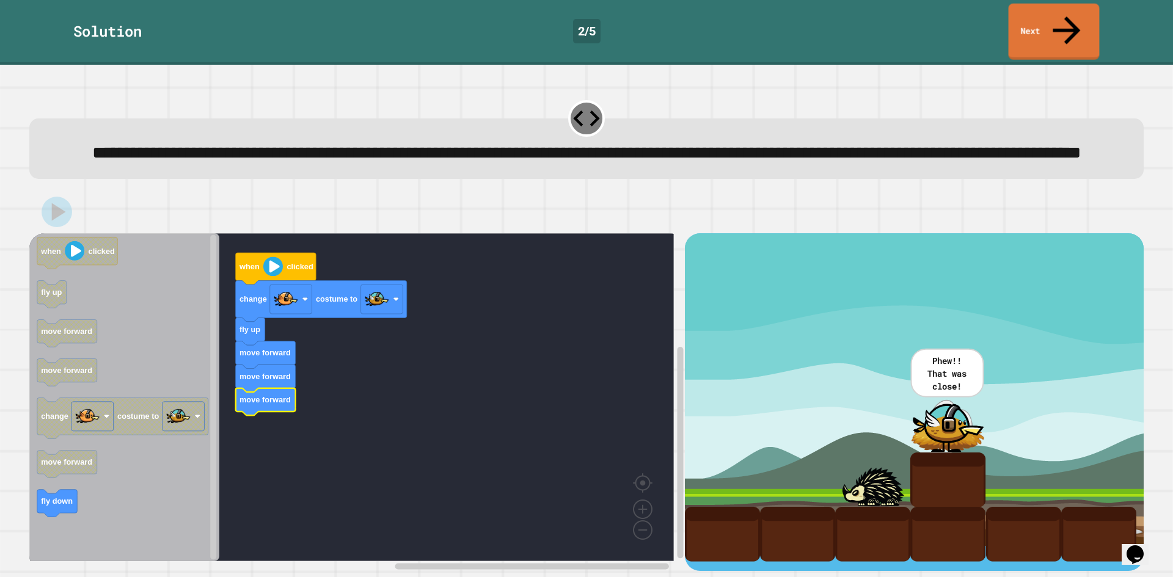
click at [1062, 65] on div "**********" at bounding box center [586, 321] width 1173 height 513
click at [1056, 20] on link "Next" at bounding box center [1054, 30] width 90 height 59
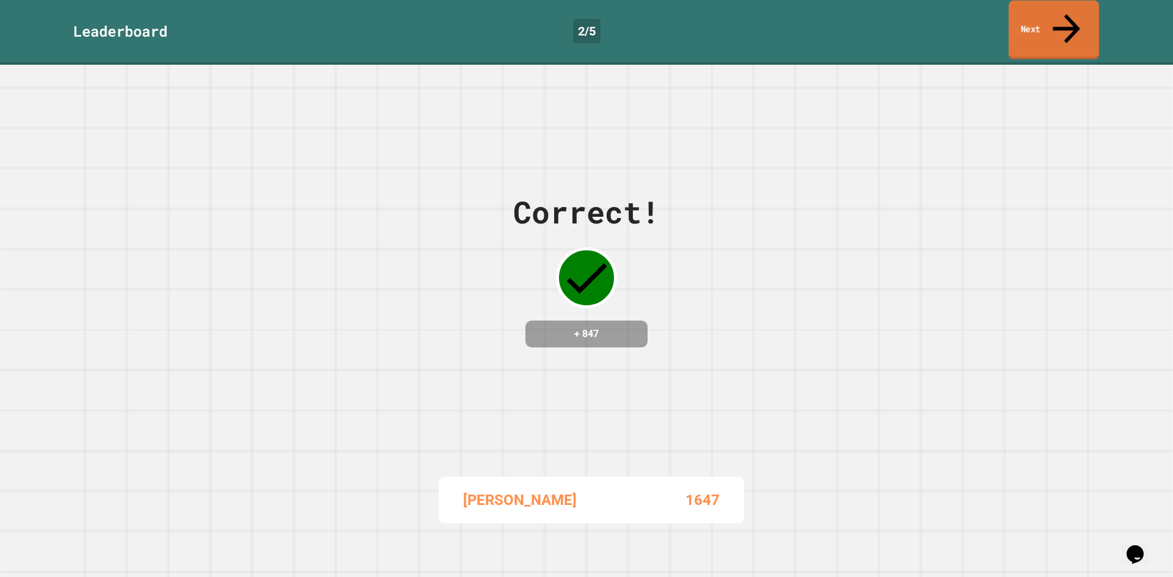
click at [1081, 20] on link "Next" at bounding box center [1054, 30] width 90 height 59
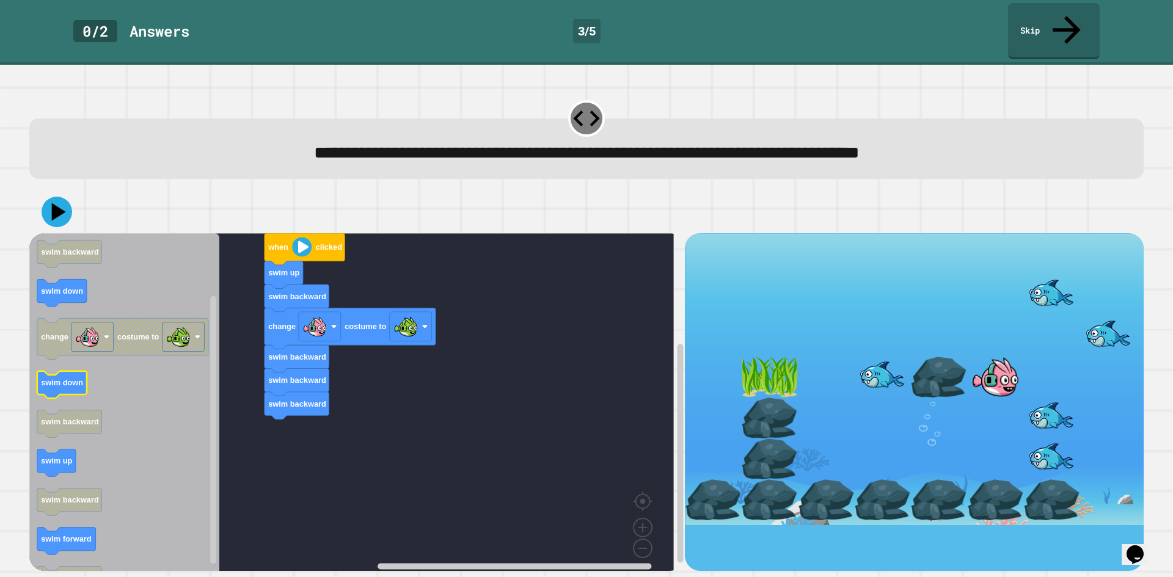
click at [79, 343] on icon "Blockly Workspace" at bounding box center [124, 406] width 190 height 346
click at [56, 194] on icon at bounding box center [56, 212] width 37 height 37
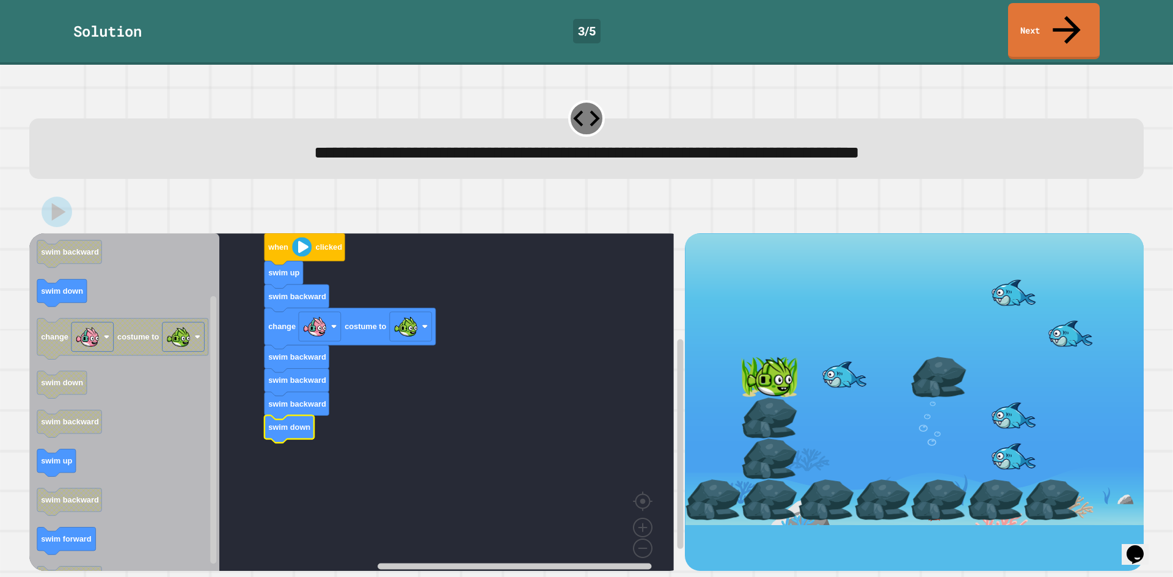
click at [1080, 31] on div "Solution 3 / 5 Next" at bounding box center [586, 32] width 1173 height 65
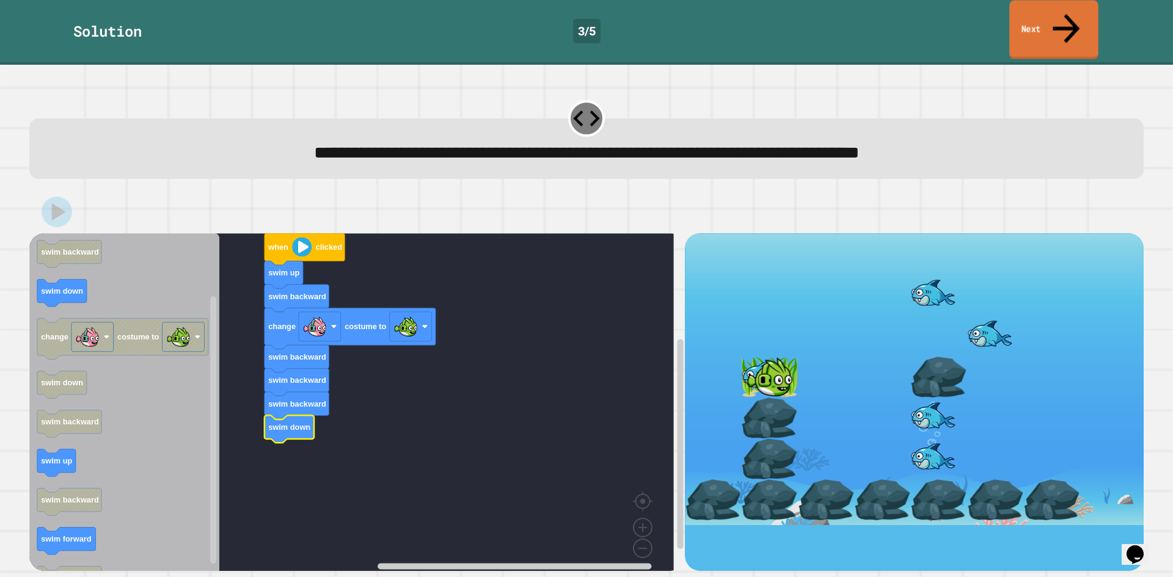
click at [1083, 21] on link "Next" at bounding box center [1053, 29] width 89 height 59
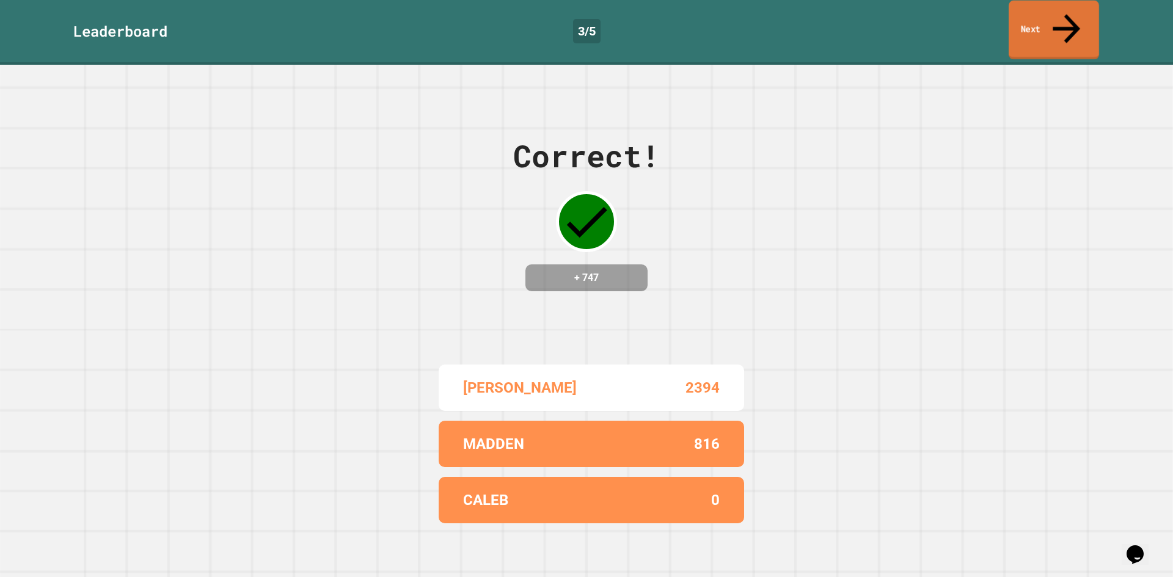
click at [1091, 17] on link "Next" at bounding box center [1054, 30] width 90 height 59
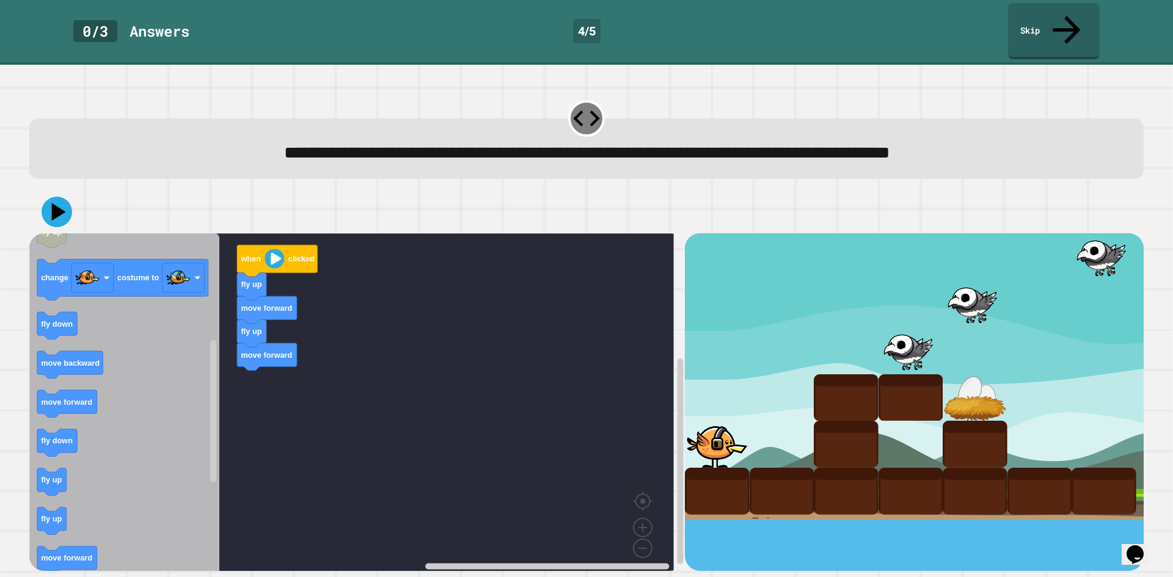
click at [70, 472] on icon "Blockly Workspace" at bounding box center [124, 406] width 190 height 346
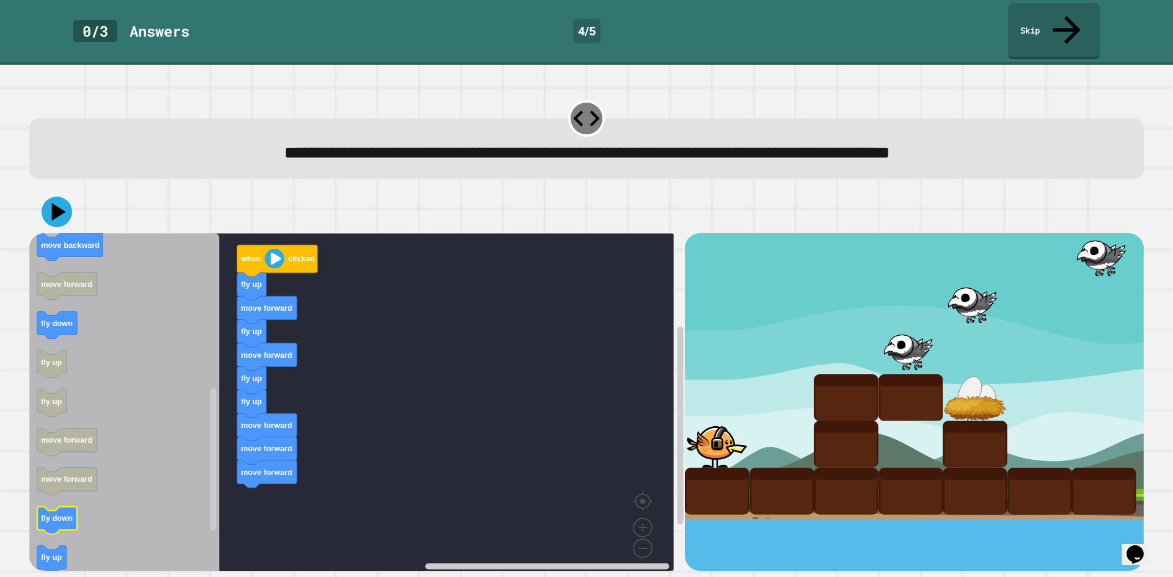
click at [139, 479] on icon "Blockly Workspace" at bounding box center [124, 406] width 190 height 346
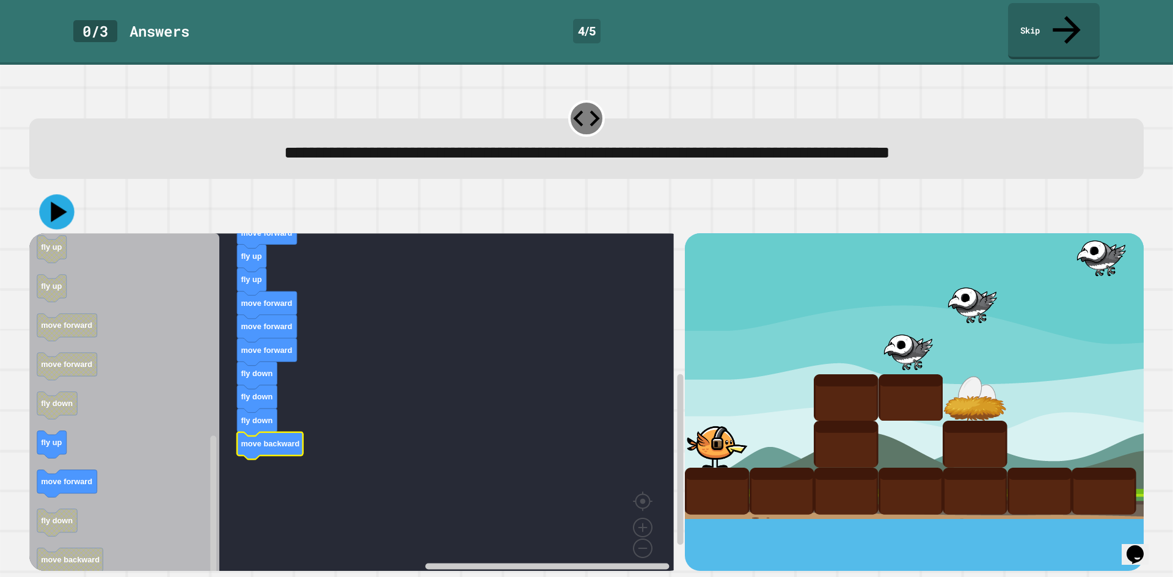
click at [59, 195] on icon at bounding box center [56, 212] width 35 height 35
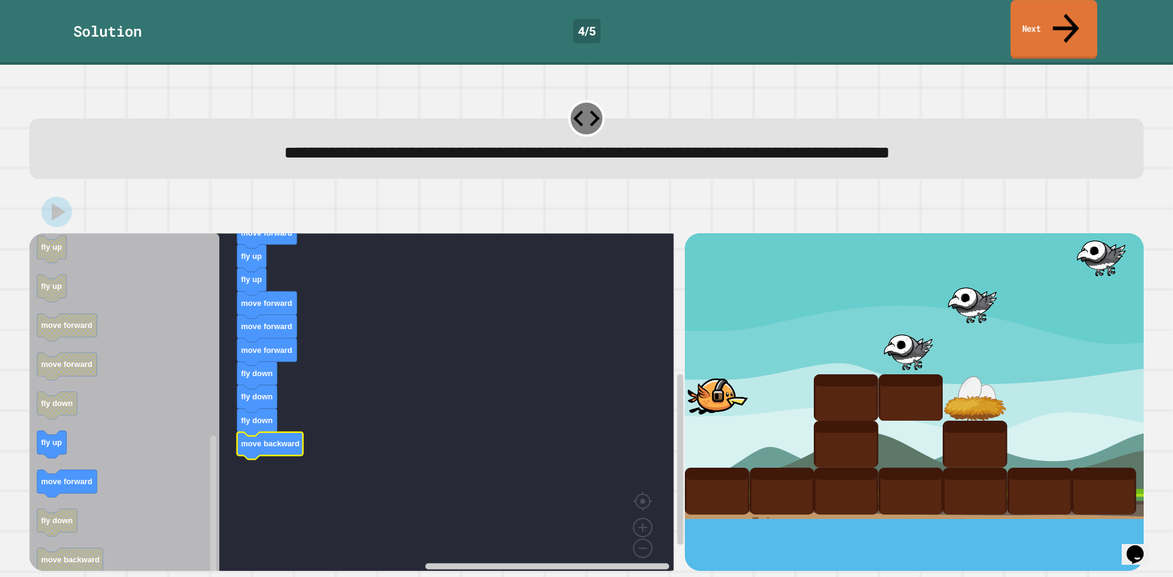
click at [1062, 28] on link "Next" at bounding box center [1053, 29] width 87 height 59
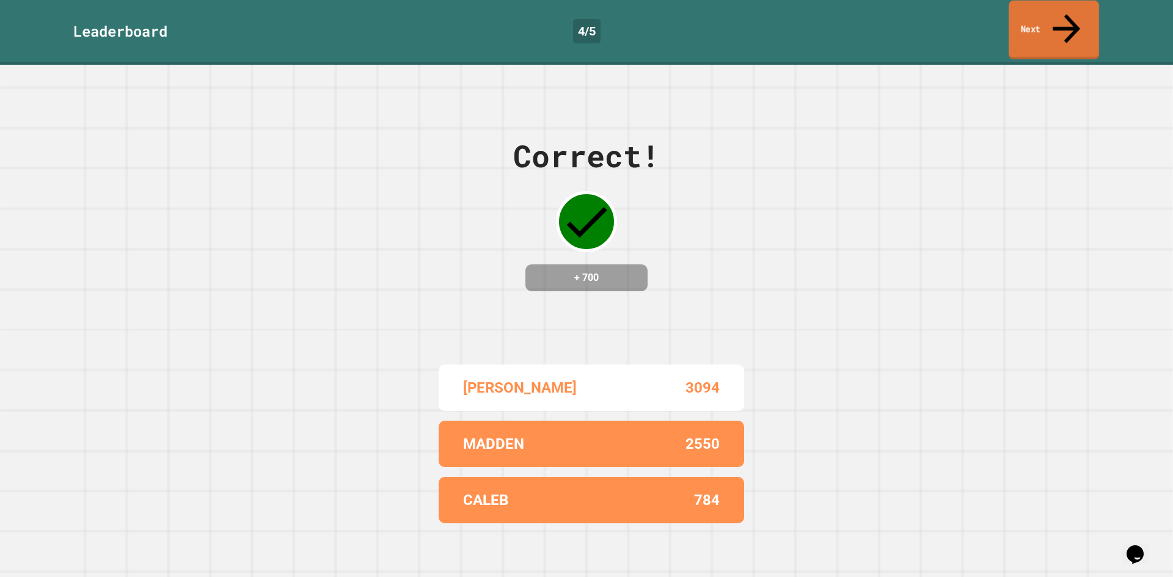
click at [1056, 25] on link "Next" at bounding box center [1054, 30] width 90 height 59
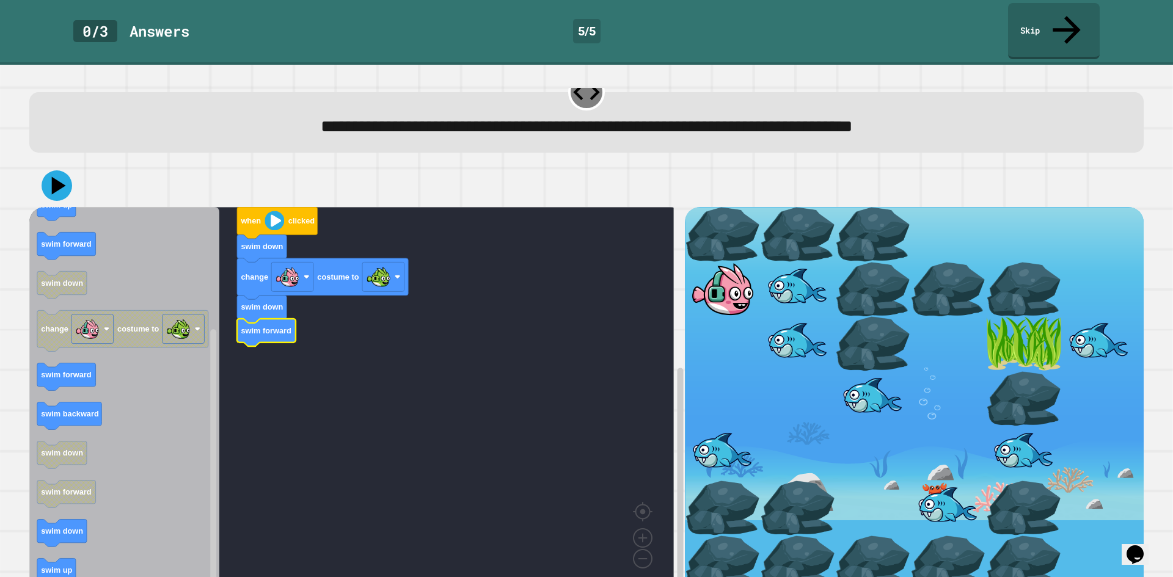
scroll to position [36, 0]
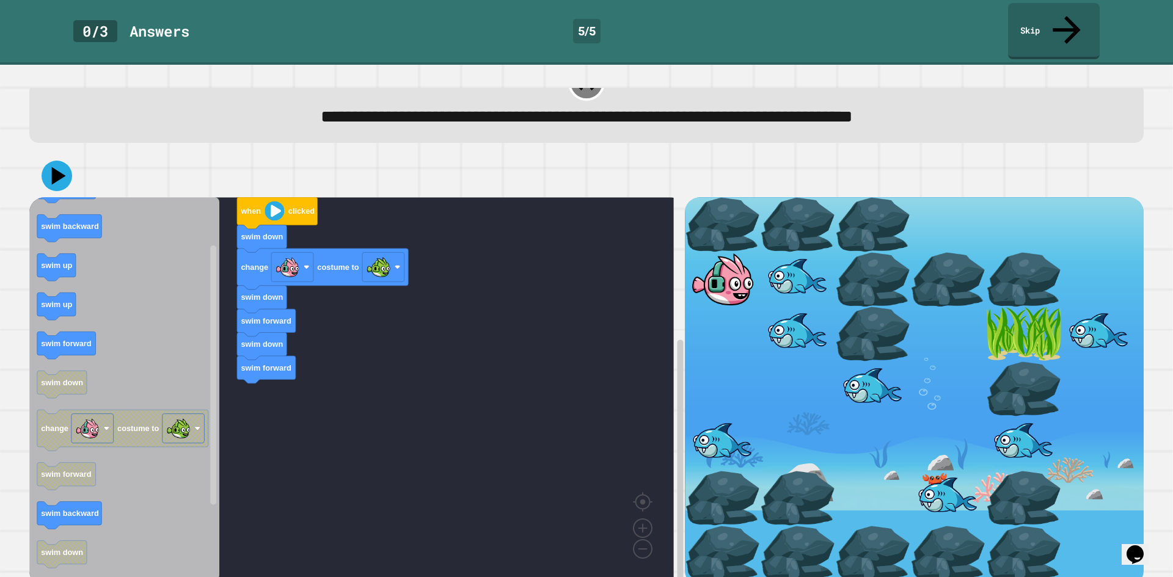
click at [202, 326] on icon "when clicked swim forward swim backward swim up swim up swim forward swim down …" at bounding box center [124, 388] width 190 height 383
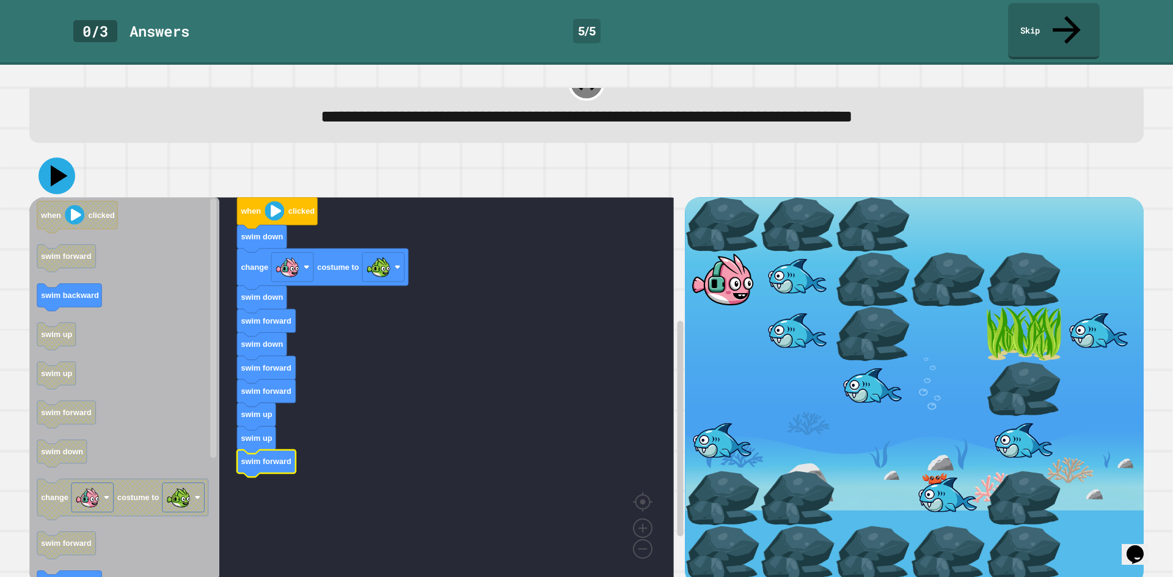
click at [63, 162] on icon at bounding box center [56, 176] width 37 height 37
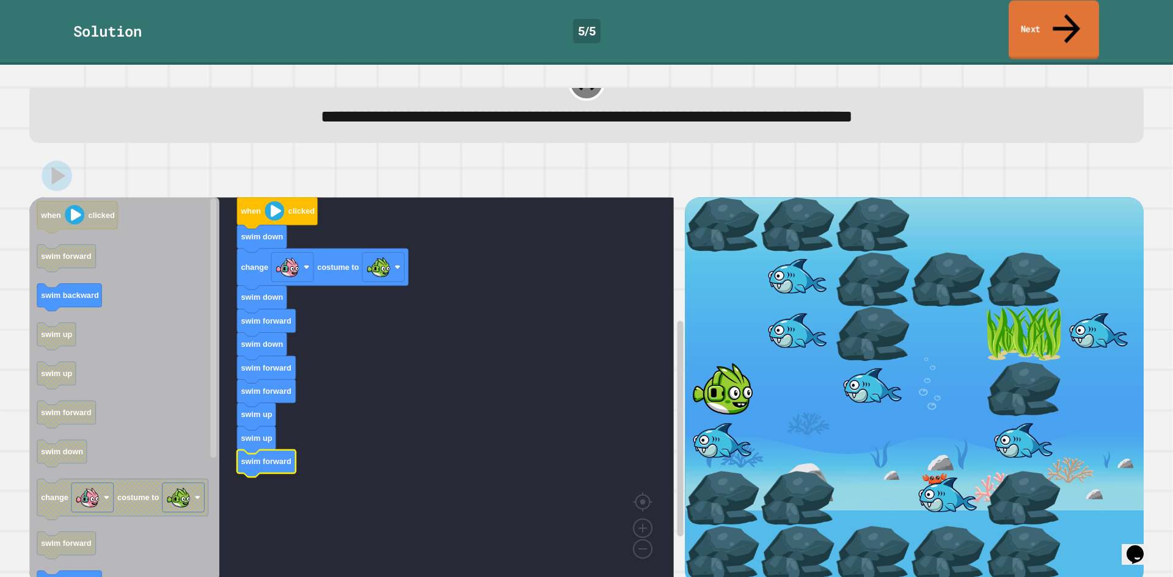
click at [1067, 16] on icon at bounding box center [1066, 28] width 41 height 43
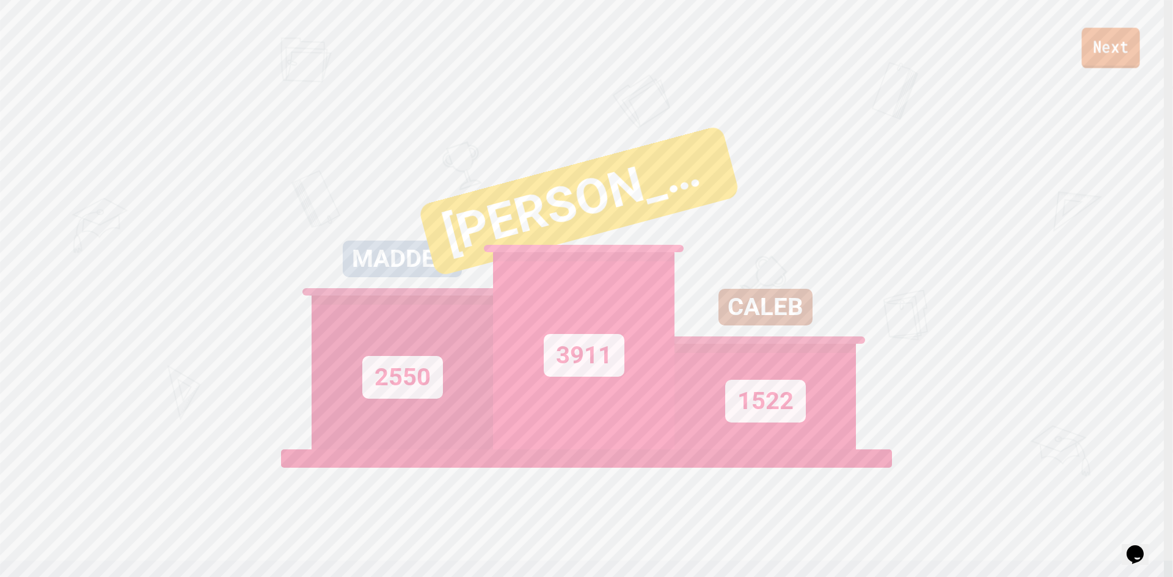
click at [1114, 54] on link "Next" at bounding box center [1110, 47] width 58 height 40
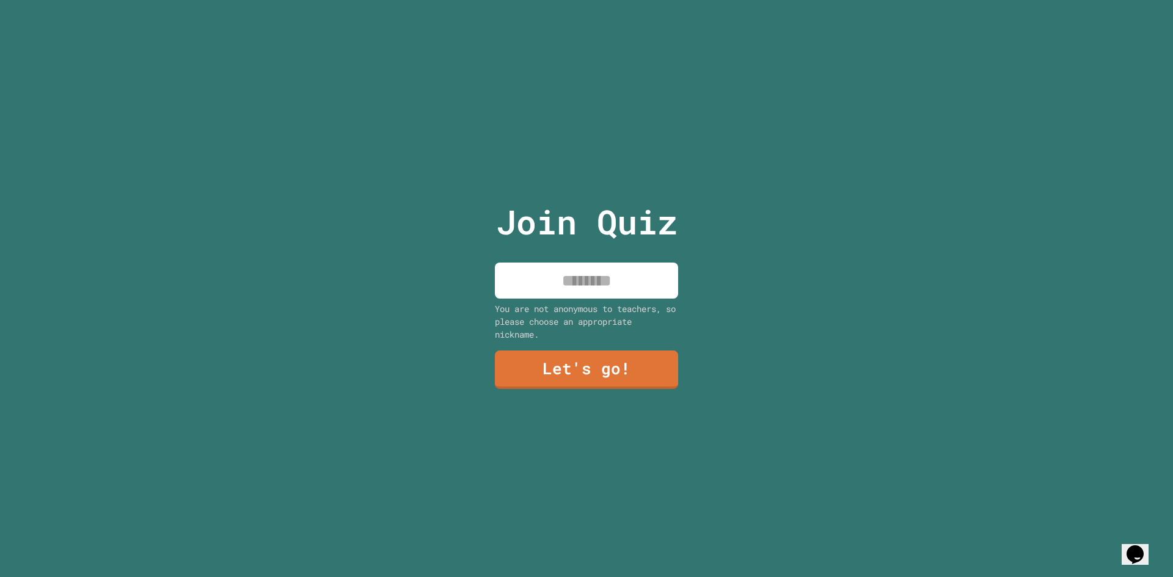
click at [578, 274] on input at bounding box center [586, 281] width 183 height 36
type input "*****"
click at [660, 355] on link "Let's go!" at bounding box center [586, 369] width 187 height 40
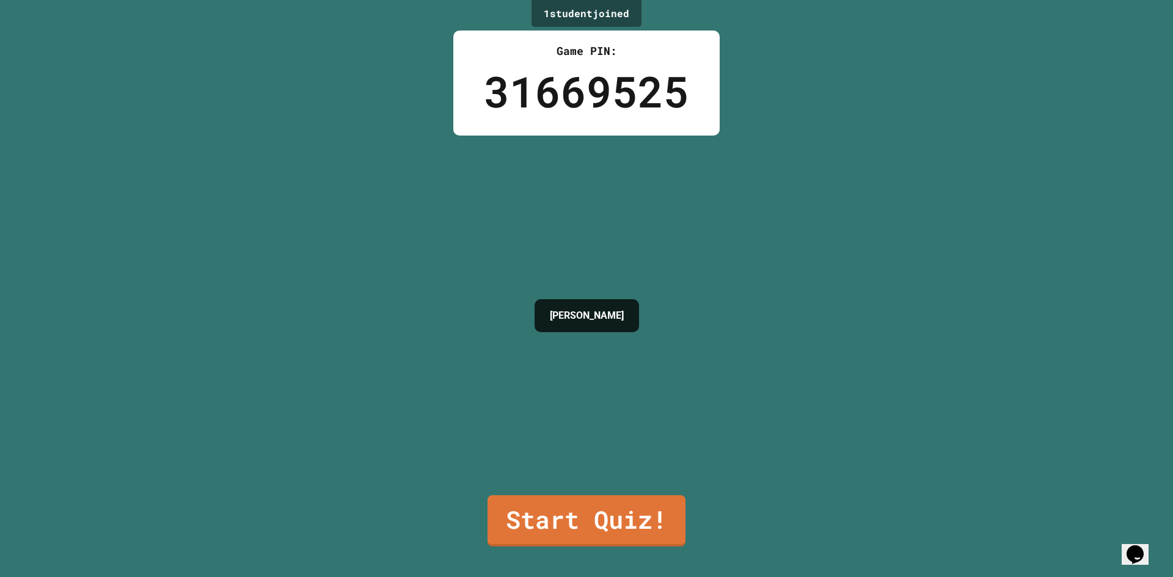
click at [635, 495] on link "Start Quiz!" at bounding box center [586, 520] width 198 height 51
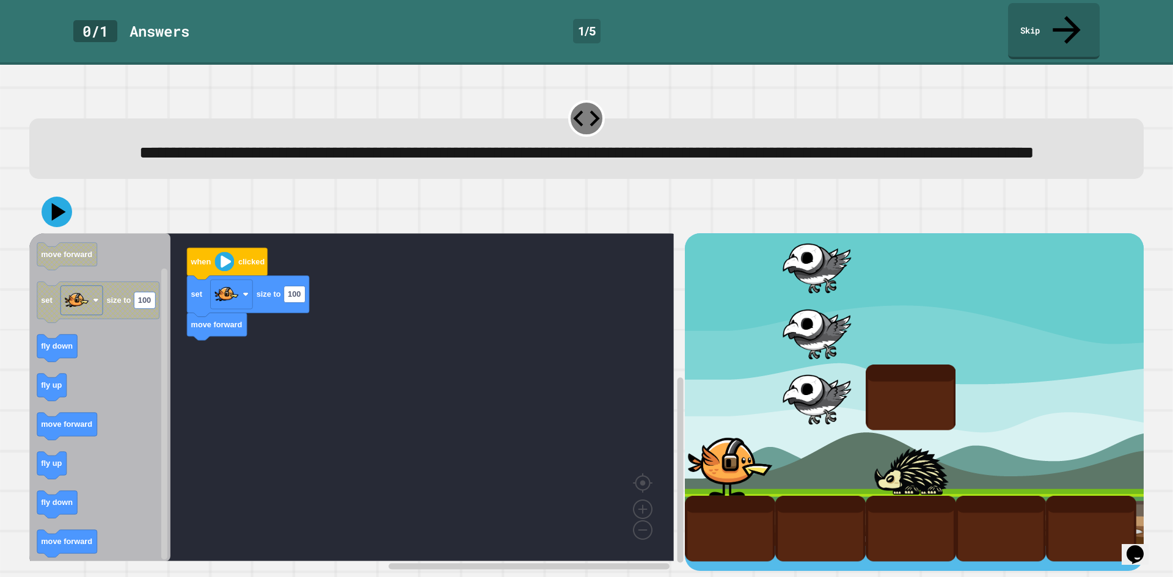
click at [147, 345] on div "when clicked set size to 100 move forward when clicked move forward set size to…" at bounding box center [356, 402] width 655 height 338
click at [159, 336] on div "when clicked set size to 100 fly down when clicked move forward set size to 100…" at bounding box center [356, 402] width 655 height 338
click at [301, 299] on text "100" at bounding box center [294, 294] width 13 height 9
type input "***"
click at [54, 217] on icon at bounding box center [56, 212] width 37 height 37
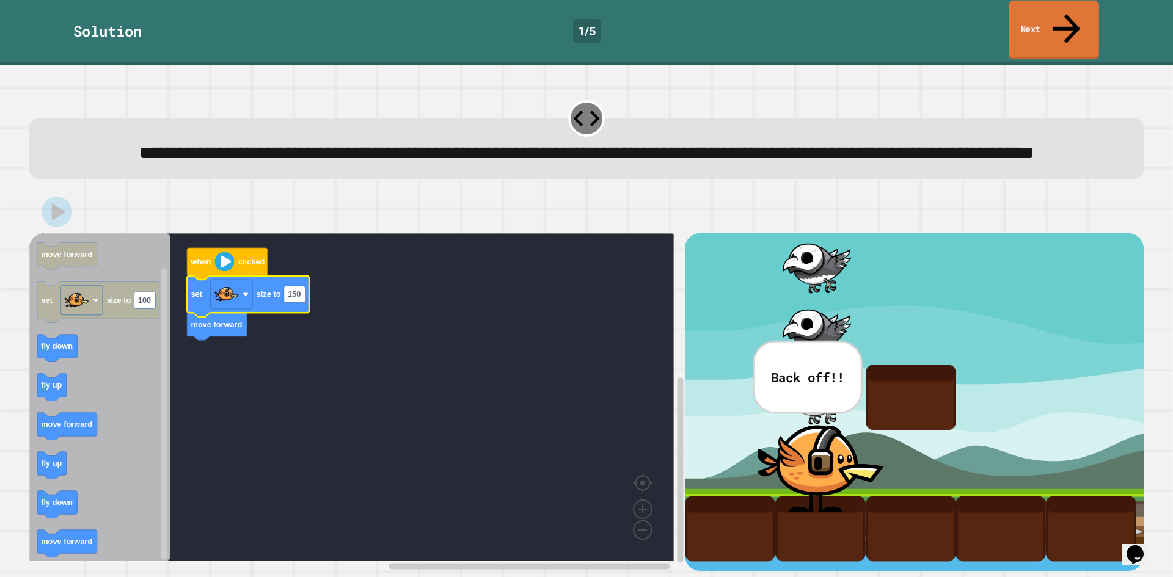
click at [1074, 16] on link "Next" at bounding box center [1054, 30] width 90 height 59
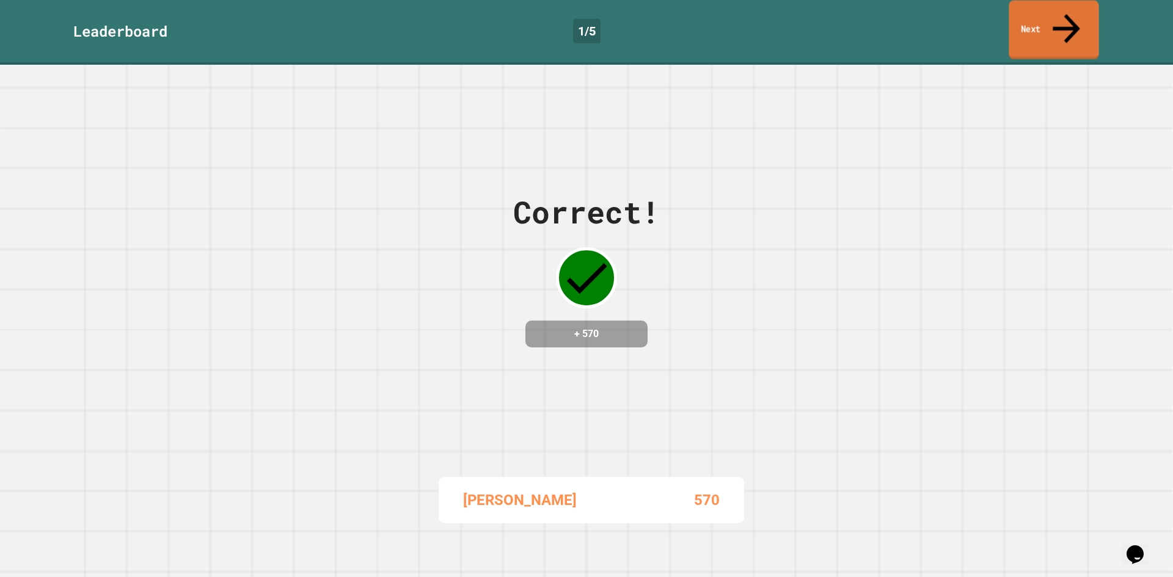
click at [1045, 16] on link "Next" at bounding box center [1054, 30] width 90 height 59
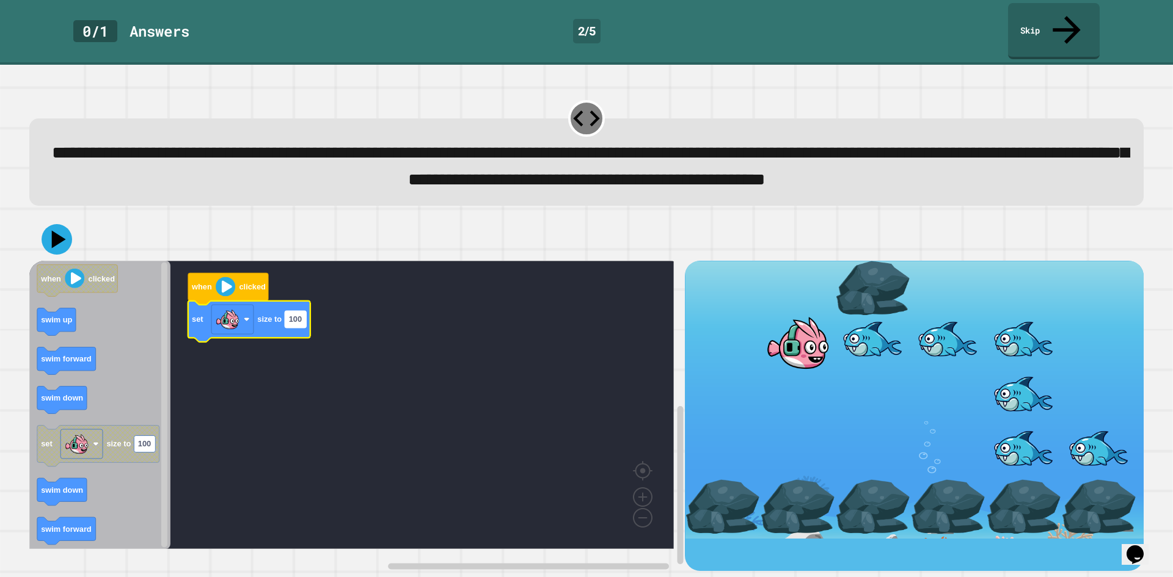
click at [289, 324] on text "100" at bounding box center [295, 319] width 13 height 9
type input "***"
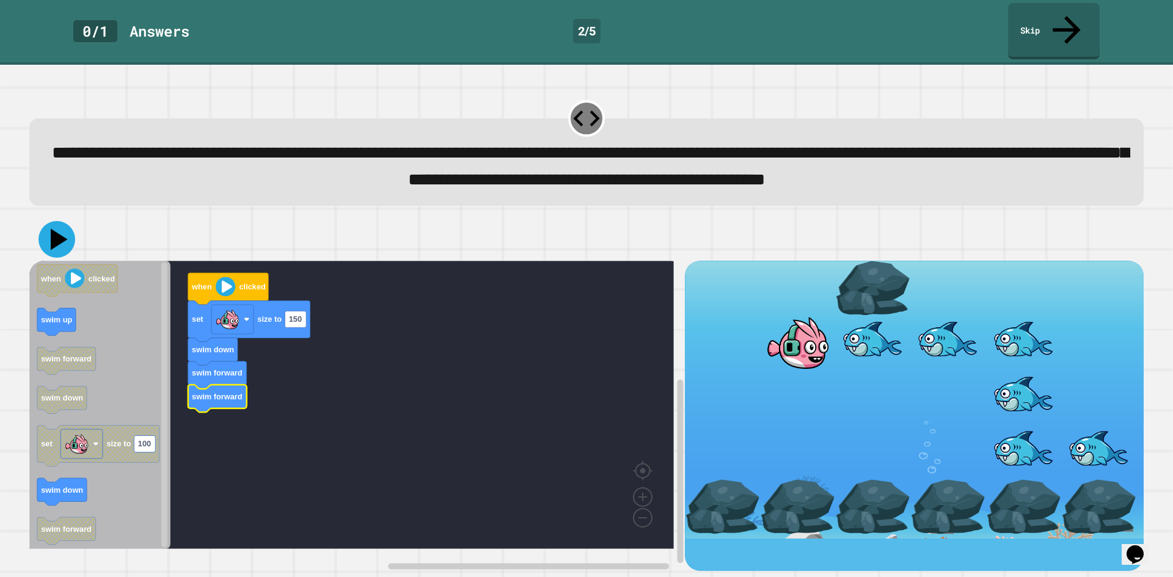
click at [57, 241] on icon at bounding box center [59, 238] width 17 height 21
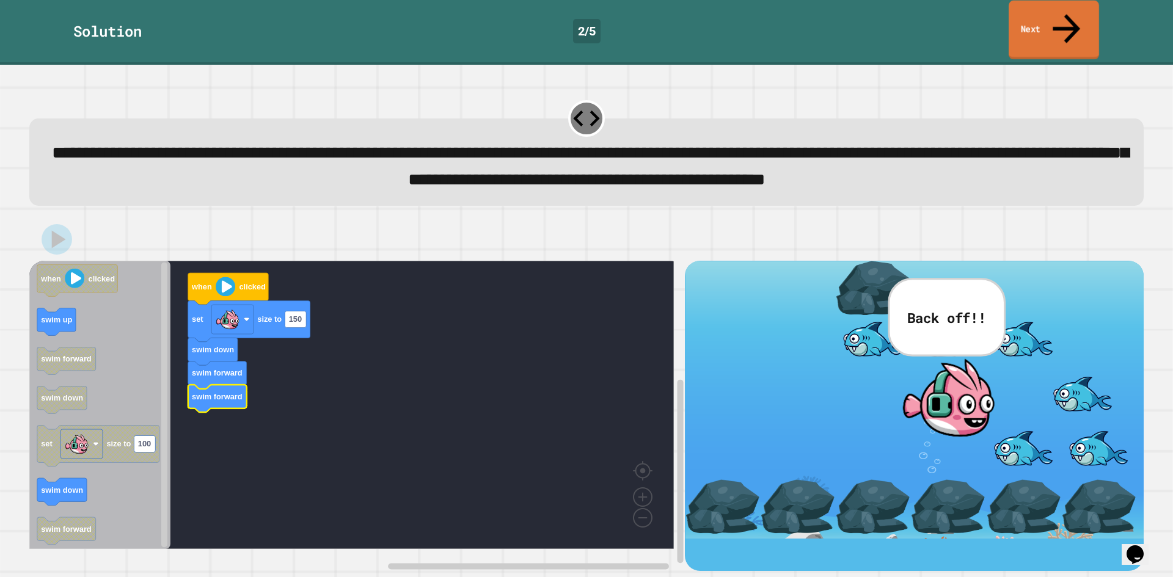
click at [1073, 24] on link "Next" at bounding box center [1054, 30] width 90 height 59
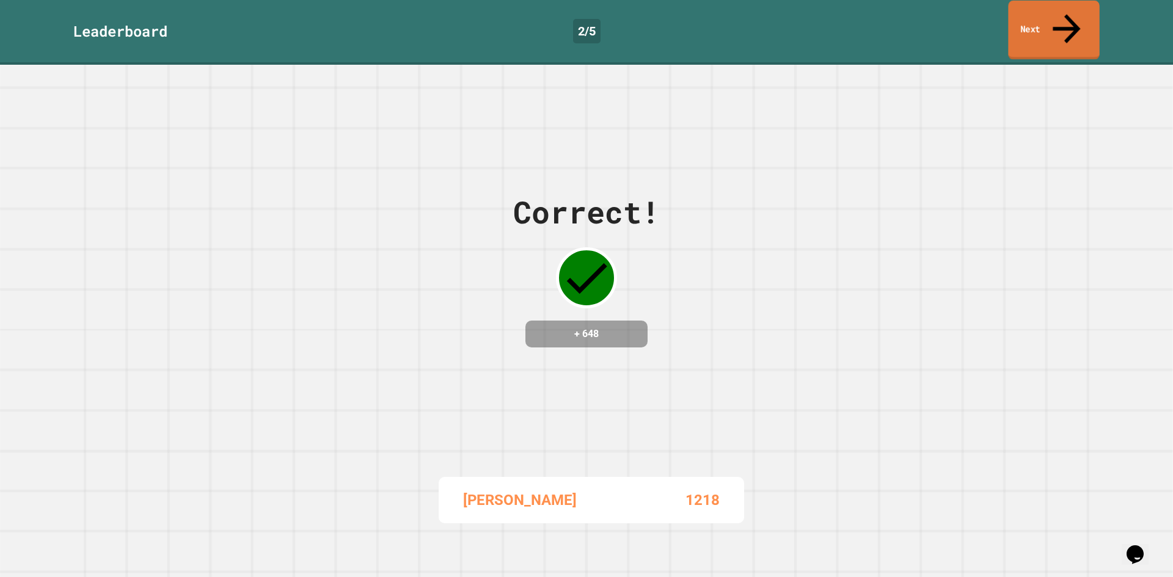
click at [1080, 21] on link "Next" at bounding box center [1053, 30] width 91 height 59
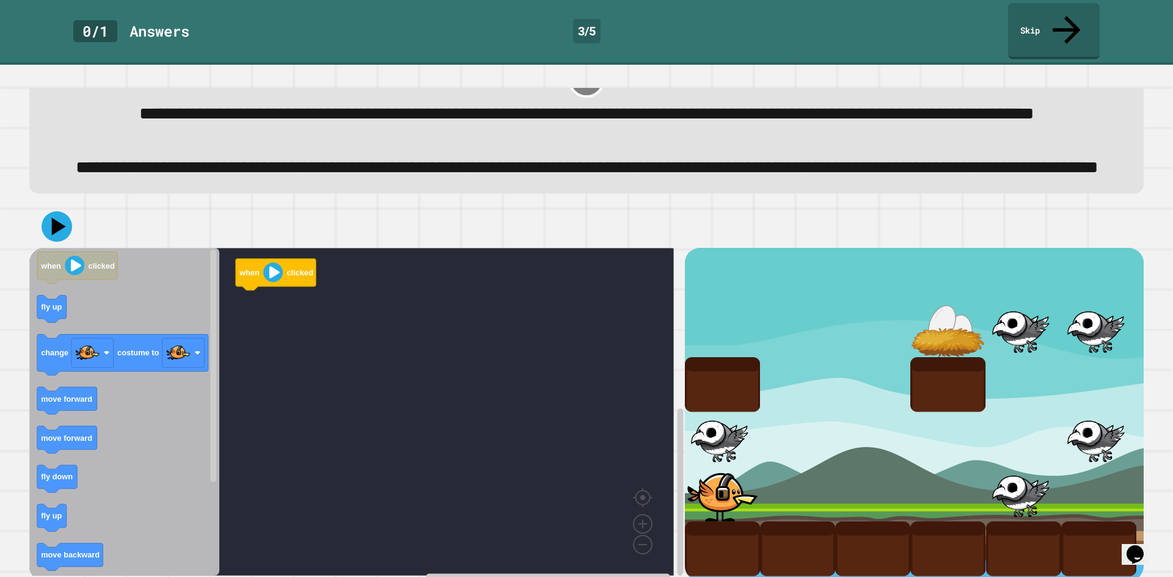
scroll to position [61, 0]
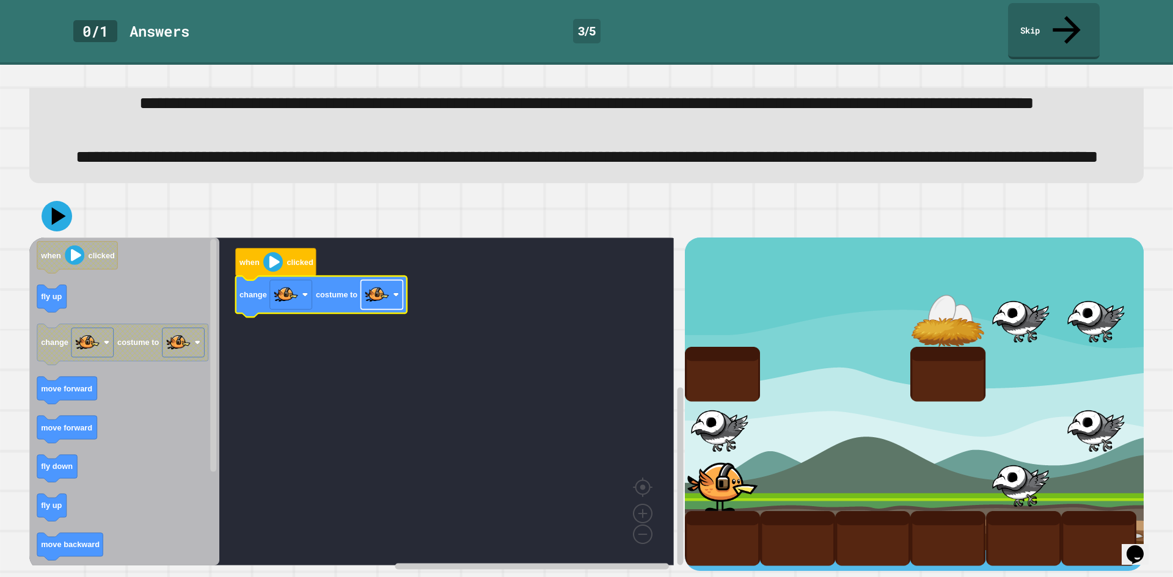
click at [368, 307] on image "Blockly Workspace" at bounding box center [377, 295] width 24 height 24
click at [48, 302] on text "fly up" at bounding box center [51, 297] width 21 height 9
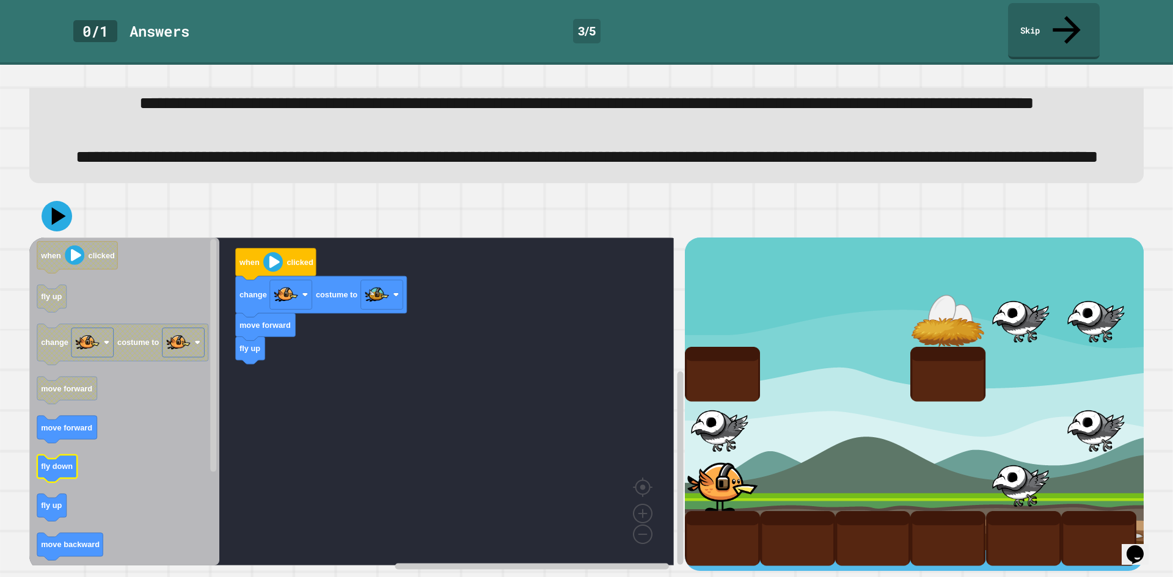
click at [46, 472] on text "fly down" at bounding box center [57, 466] width 32 height 9
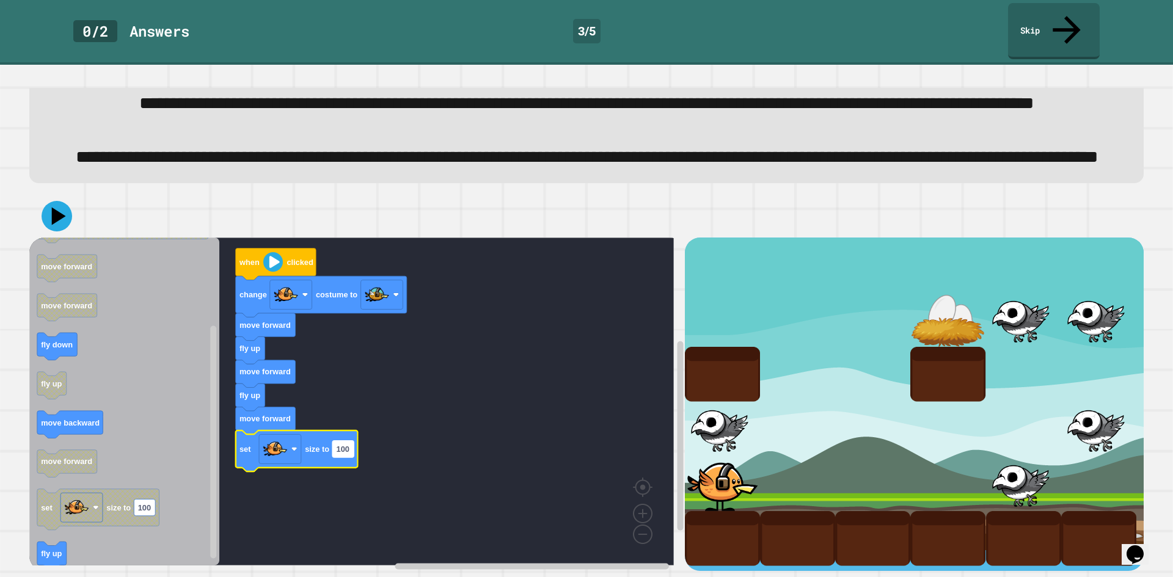
click at [335, 458] on rect "Blockly Workspace" at bounding box center [342, 449] width 21 height 16
type input "**"
click at [37, 235] on div at bounding box center [586, 216] width 1114 height 43
click at [59, 227] on icon at bounding box center [59, 216] width 17 height 21
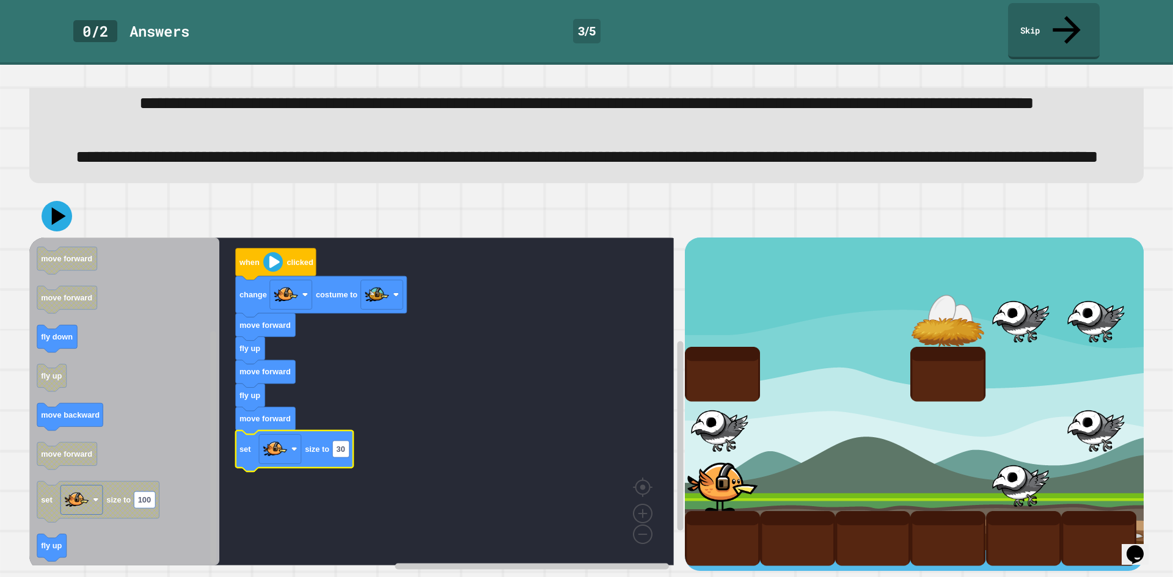
click at [213, 524] on rect "Blockly Workspace" at bounding box center [213, 448] width 6 height 233
click at [83, 513] on icon "when clicked fly up change costume to move forward move forward fly down fly up…" at bounding box center [124, 402] width 190 height 328
click at [64, 556] on icon "Blockly Workspace" at bounding box center [124, 402] width 190 height 328
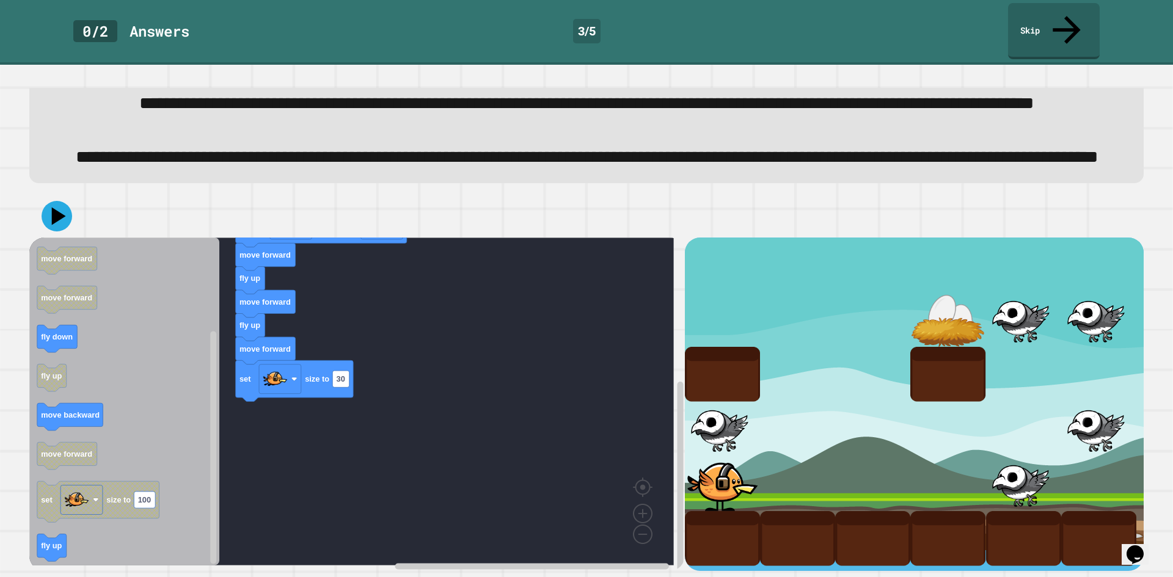
click at [64, 556] on icon "Blockly Workspace" at bounding box center [124, 402] width 190 height 328
click at [62, 557] on icon "Blockly Workspace" at bounding box center [124, 402] width 190 height 328
click at [235, 429] on rect "Blockly Workspace" at bounding box center [351, 402] width 644 height 328
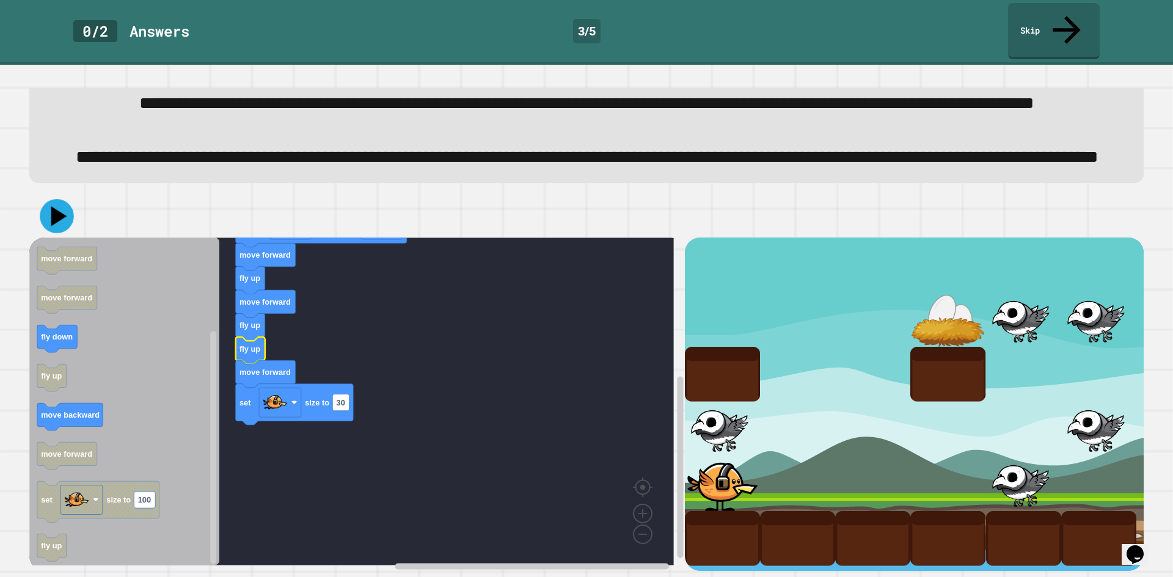
click at [62, 233] on icon at bounding box center [57, 216] width 34 height 34
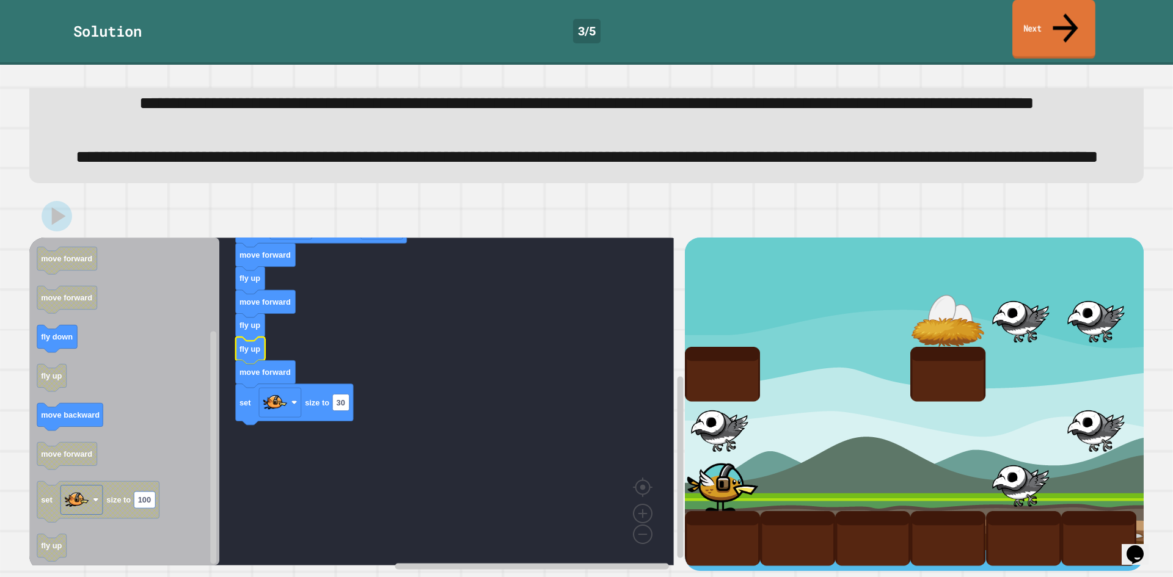
click at [1063, 12] on icon at bounding box center [1065, 27] width 38 height 43
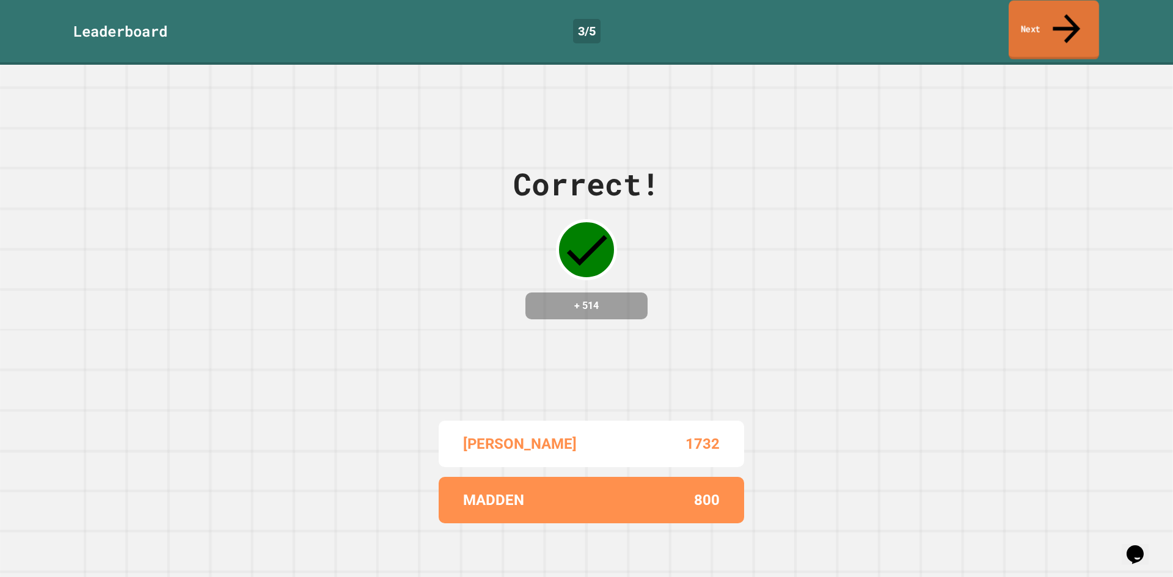
click at [1068, 23] on link "Next" at bounding box center [1054, 30] width 90 height 59
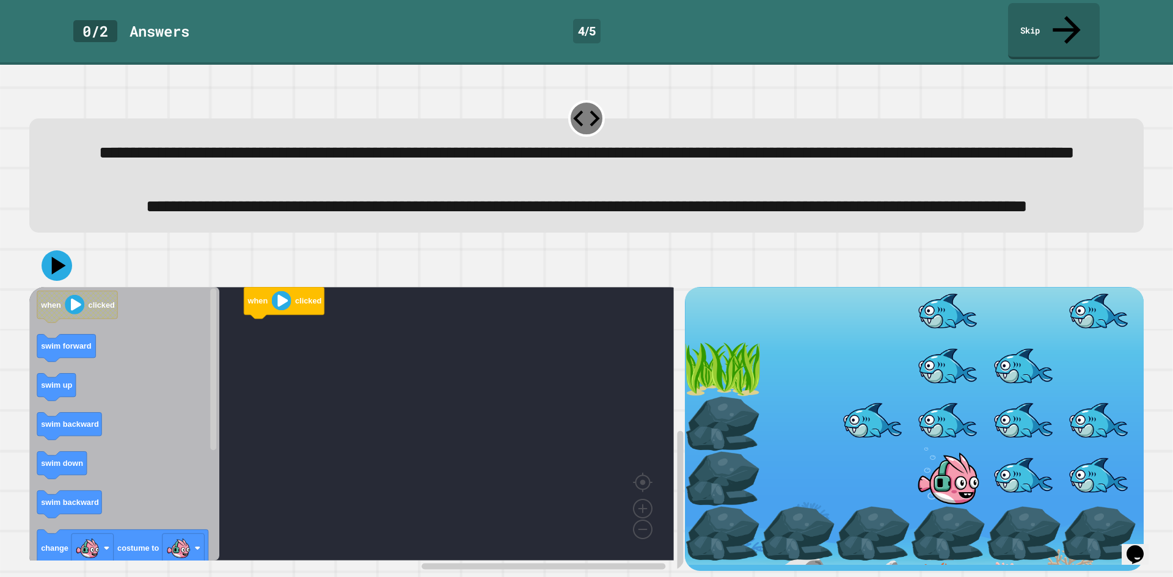
scroll to position [42, 0]
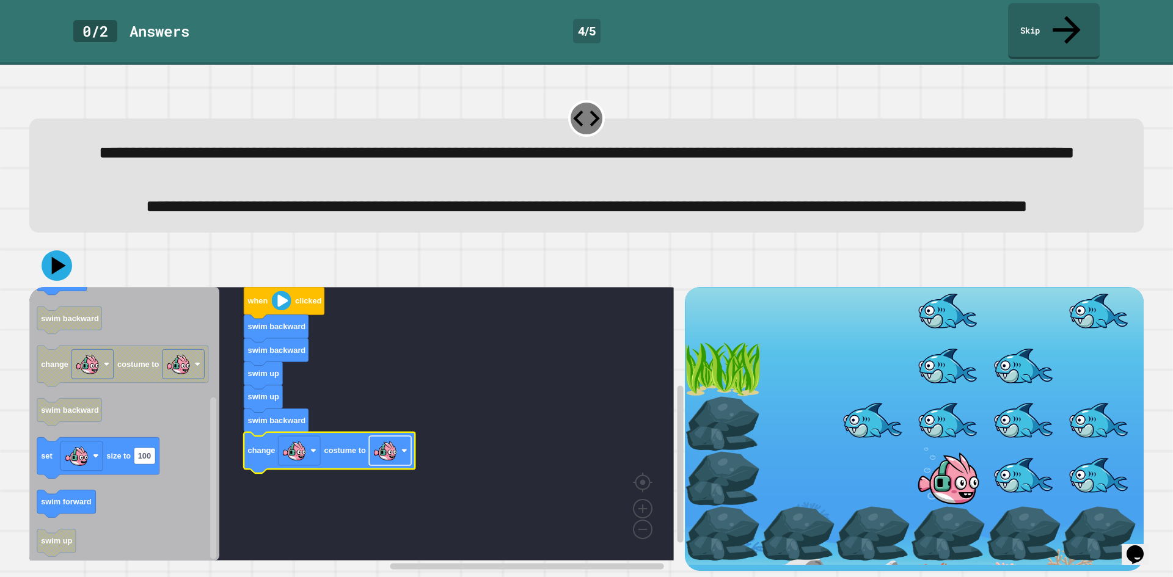
click at [409, 454] on rect "Blockly Workspace" at bounding box center [390, 450] width 42 height 29
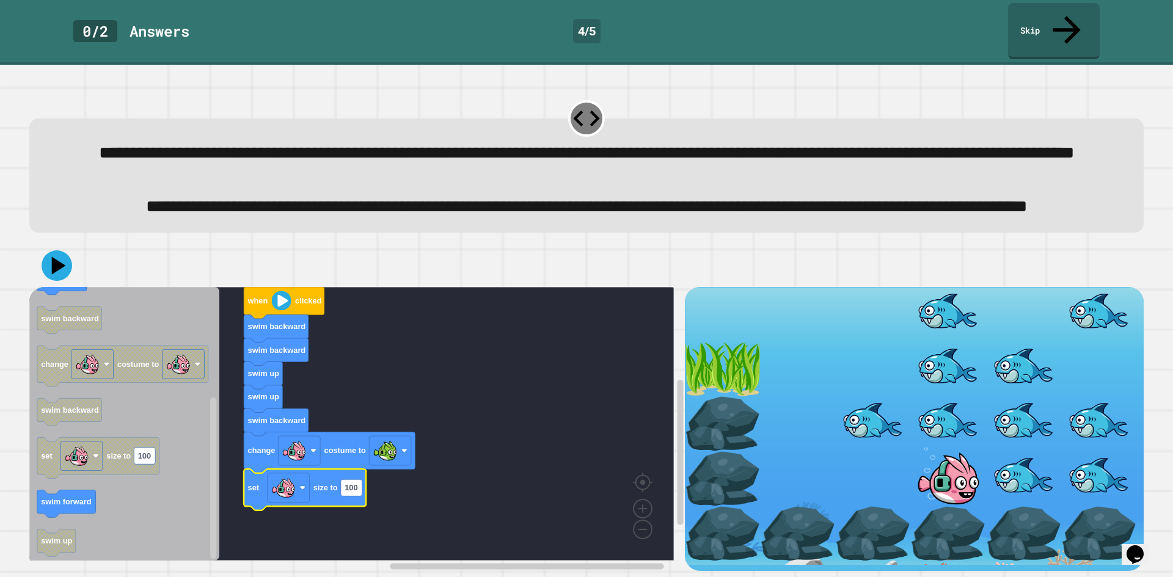
click at [357, 494] on icon "Blockly Workspace" at bounding box center [305, 490] width 122 height 41
click at [361, 483] on rect "Blockly Workspace" at bounding box center [351, 488] width 21 height 16
type input "**"
click at [56, 260] on icon at bounding box center [59, 265] width 17 height 21
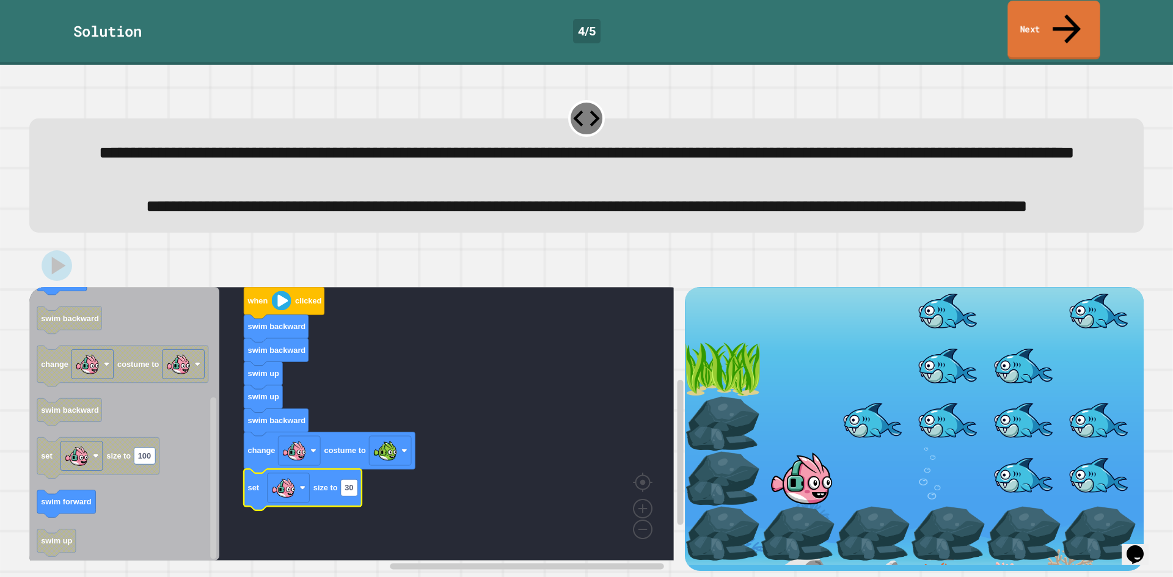
click at [1057, 23] on link "Next" at bounding box center [1053, 30] width 92 height 59
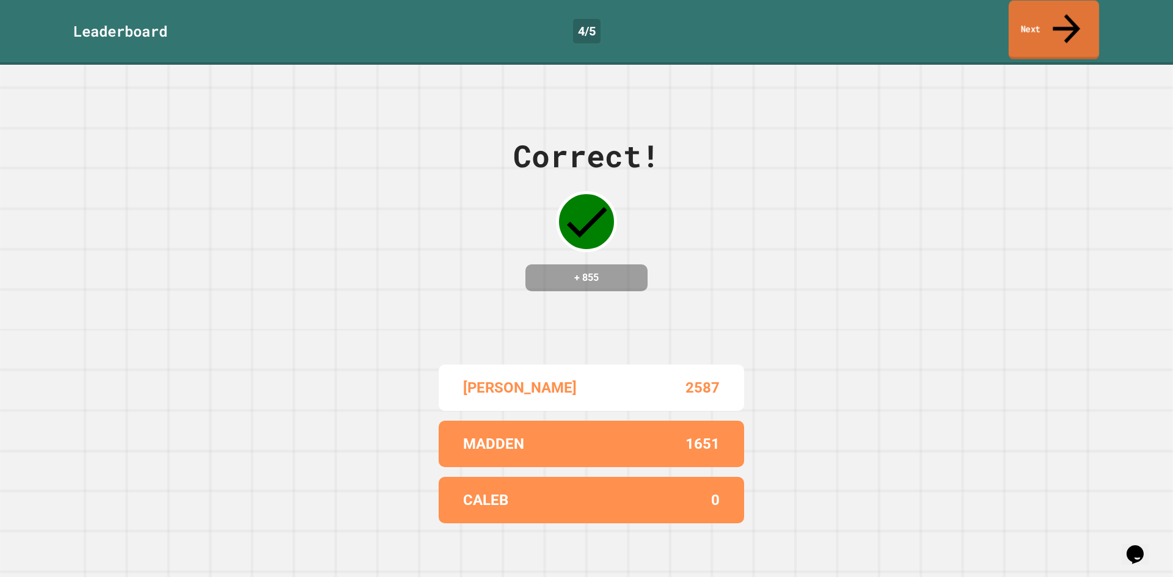
click at [1059, 9] on link "Next" at bounding box center [1054, 30] width 90 height 59
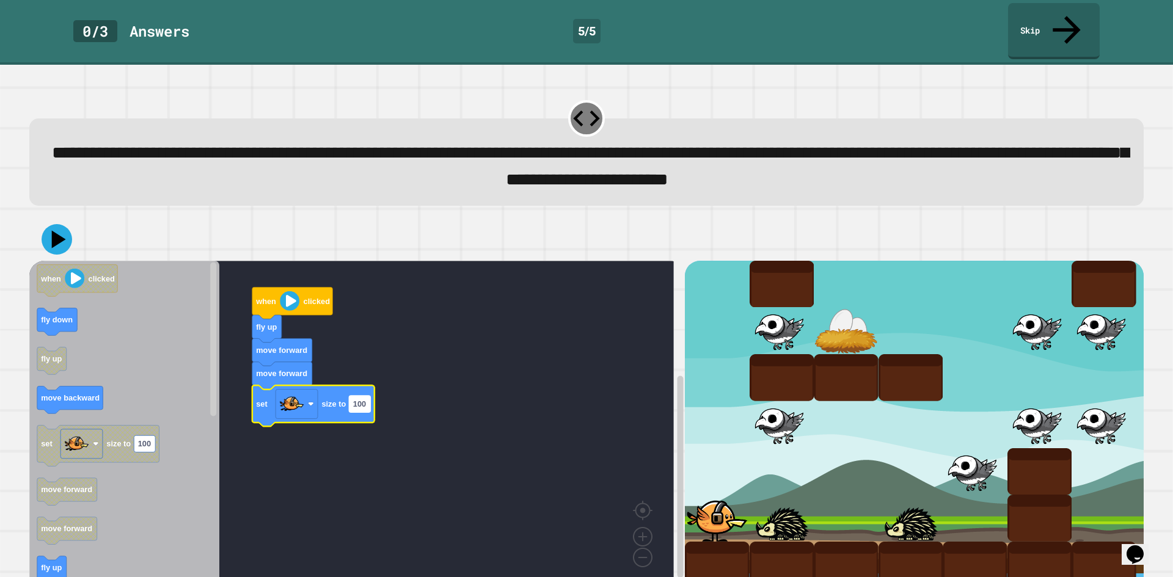
click at [359, 400] on text "100" at bounding box center [359, 404] width 13 height 9
type input "*"
type input "**"
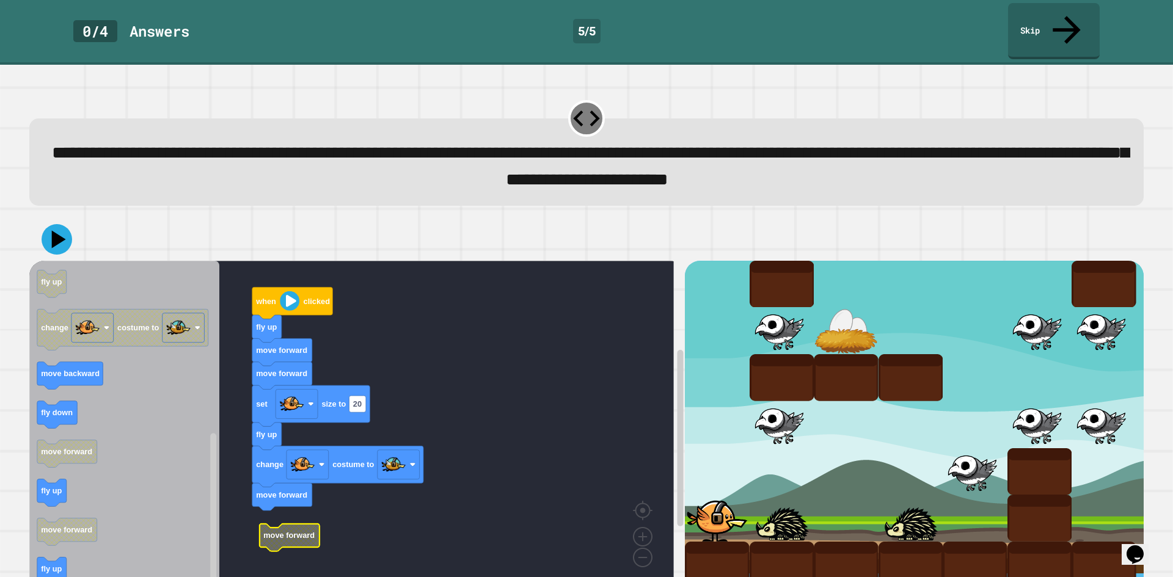
click at [282, 502] on g "when clicked fly up move forward move forward set size to 20 fly up change cost…" at bounding box center [360, 425] width 662 height 328
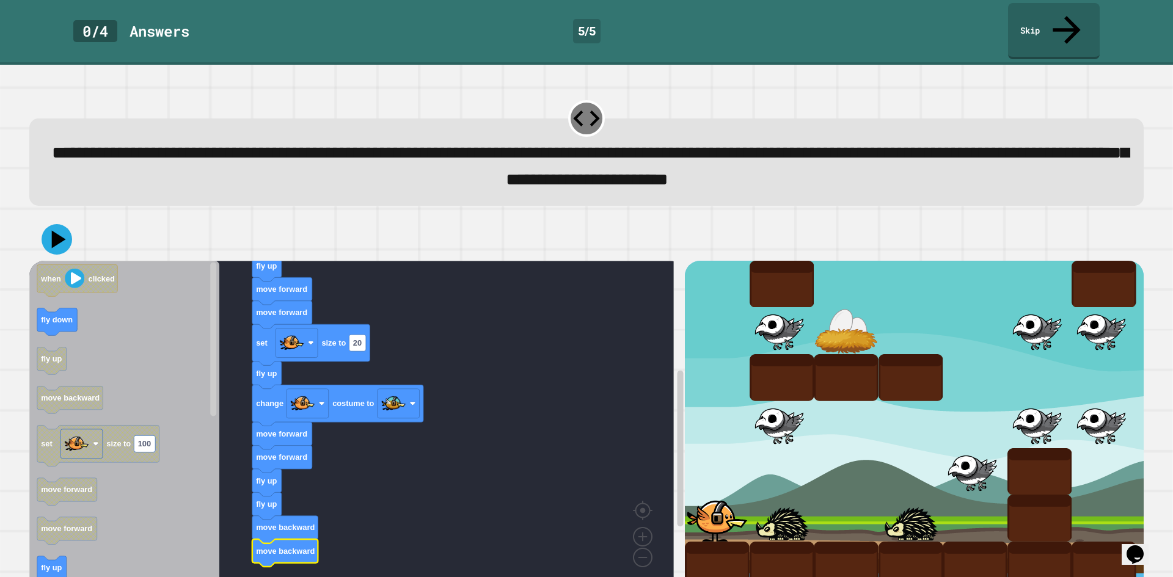
click at [71, 227] on div at bounding box center [586, 239] width 1114 height 43
click at [48, 224] on icon at bounding box center [57, 239] width 31 height 31
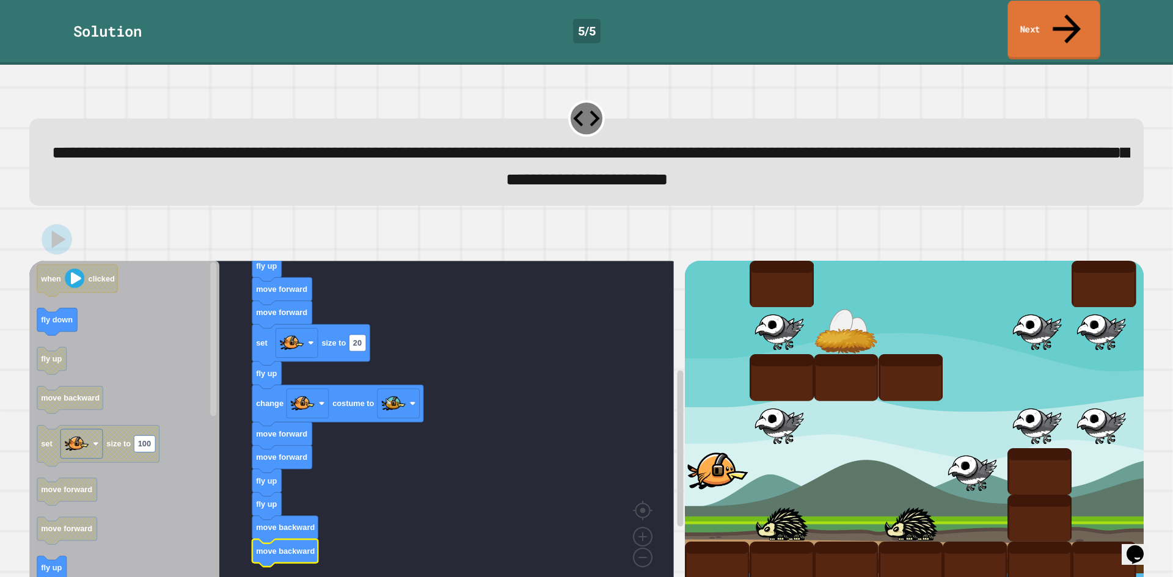
click at [1049, 16] on link "Next" at bounding box center [1053, 30] width 92 height 59
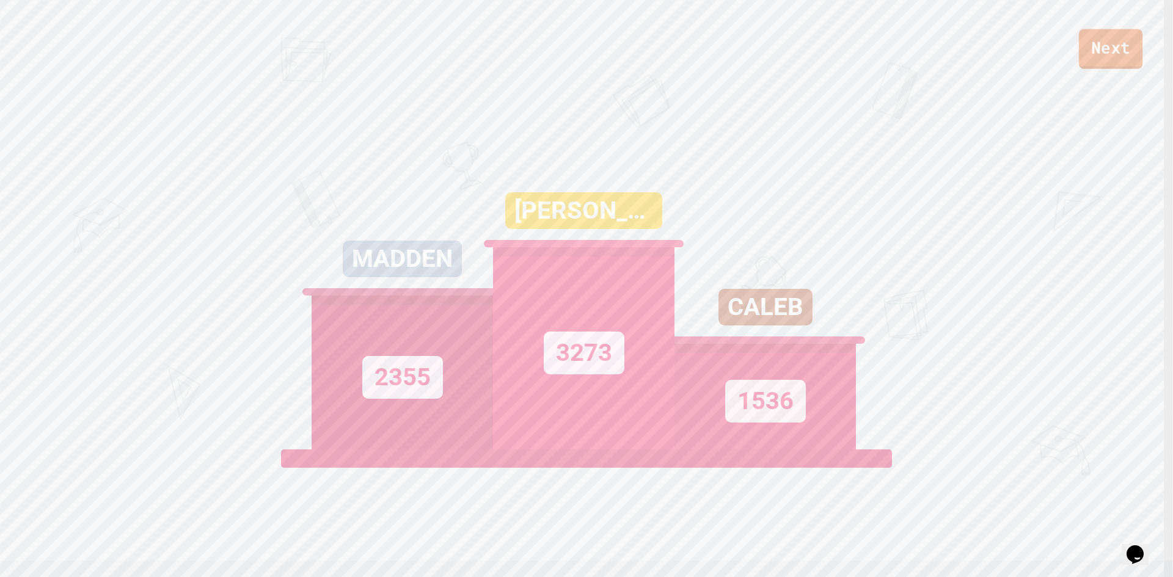
click at [1107, 51] on link "Next" at bounding box center [1111, 49] width 64 height 40
